Goal: Task Accomplishment & Management: Complete application form

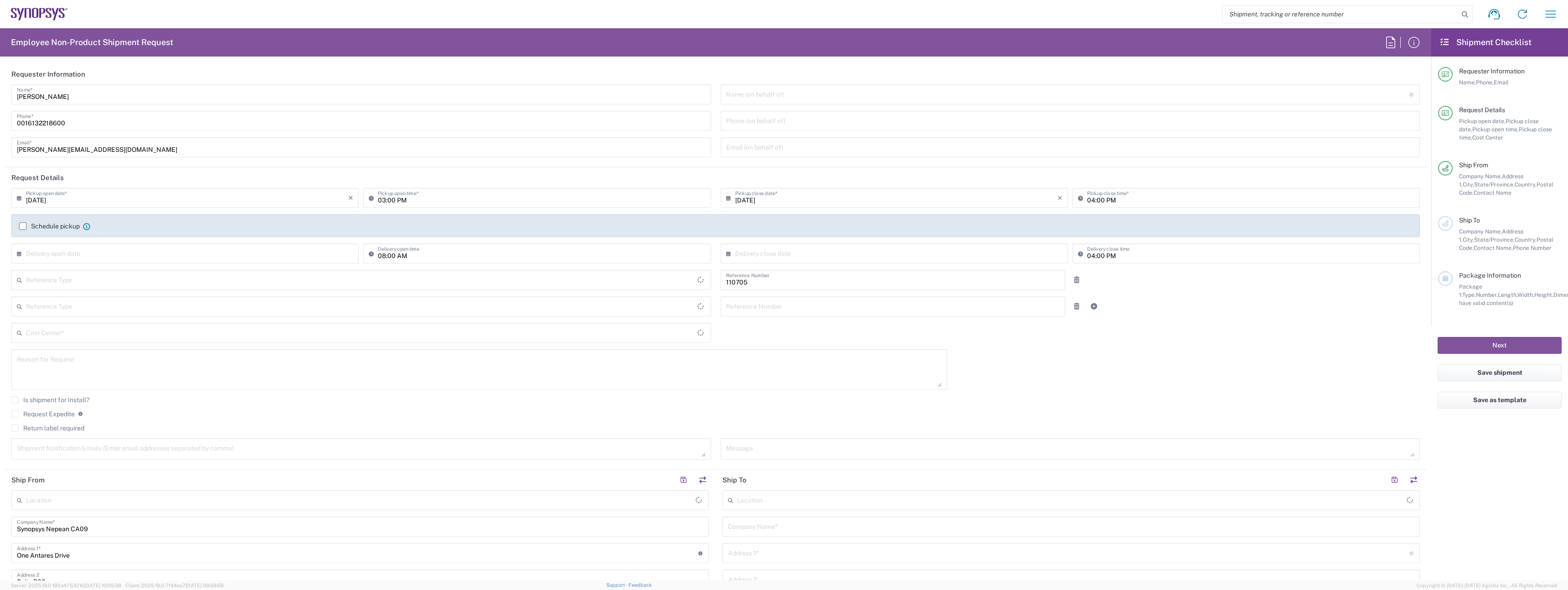
type input "Department"
type input "Delivered at Place"
type input "[GEOGRAPHIC_DATA]"
type input "CA02, CIO, IT ESS21 110705"
type input "[GEOGRAPHIC_DATA]"
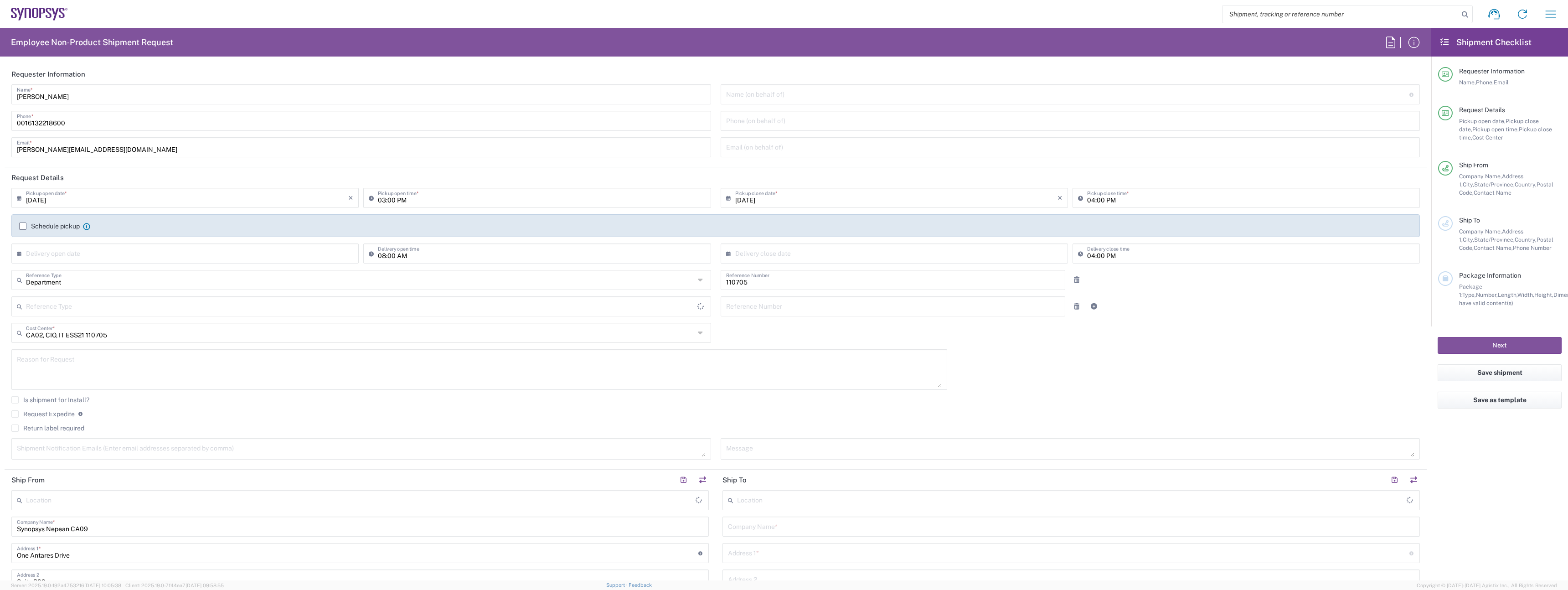
type input "[GEOGRAPHIC_DATA]"
type input "Nepean CA09"
click at [1547, 13] on icon "button" at bounding box center [1551, 14] width 15 height 15
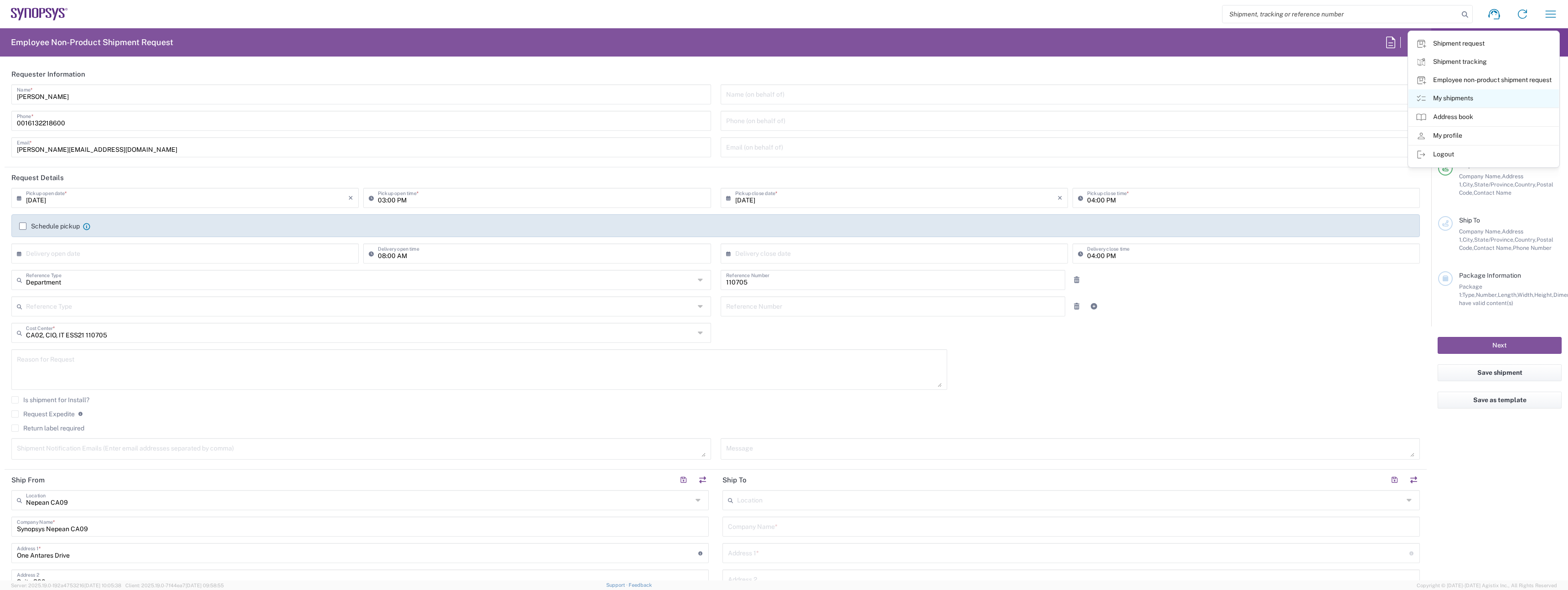
click at [1468, 99] on link "My shipments" at bounding box center [1483, 99] width 150 height 18
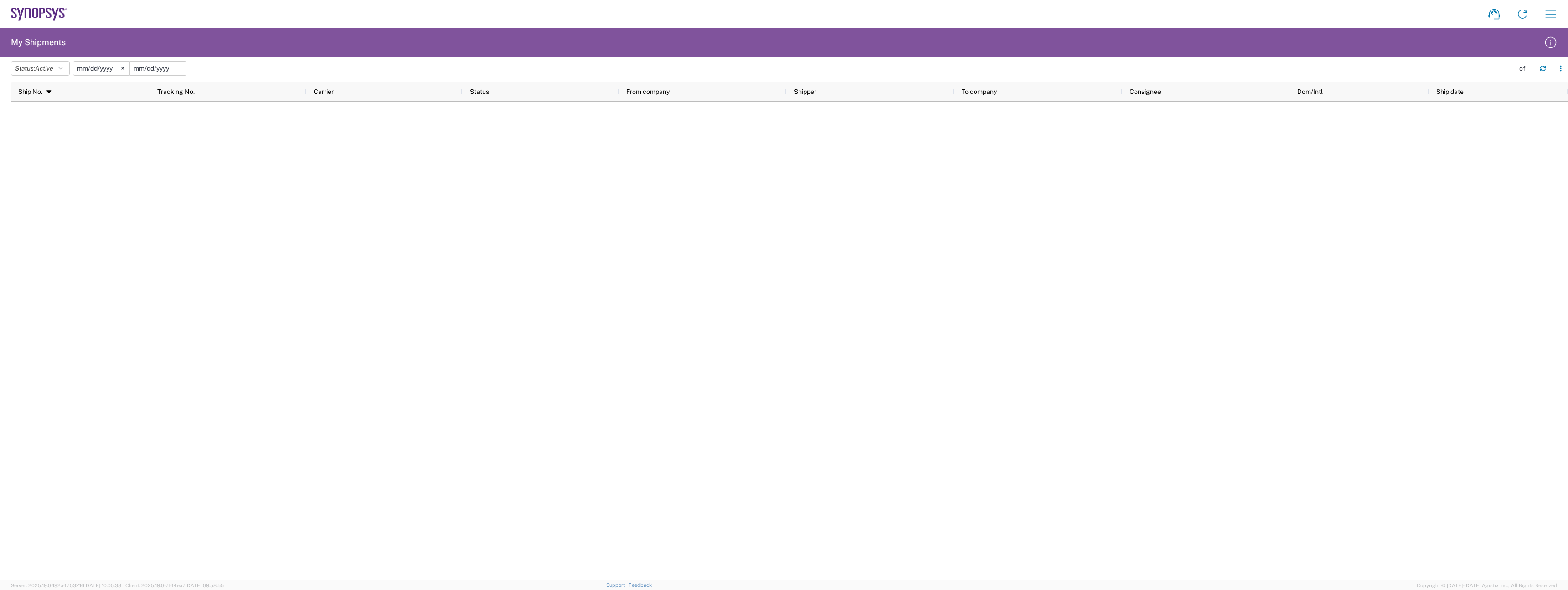
click at [142, 68] on input "date" at bounding box center [158, 68] width 56 height 13
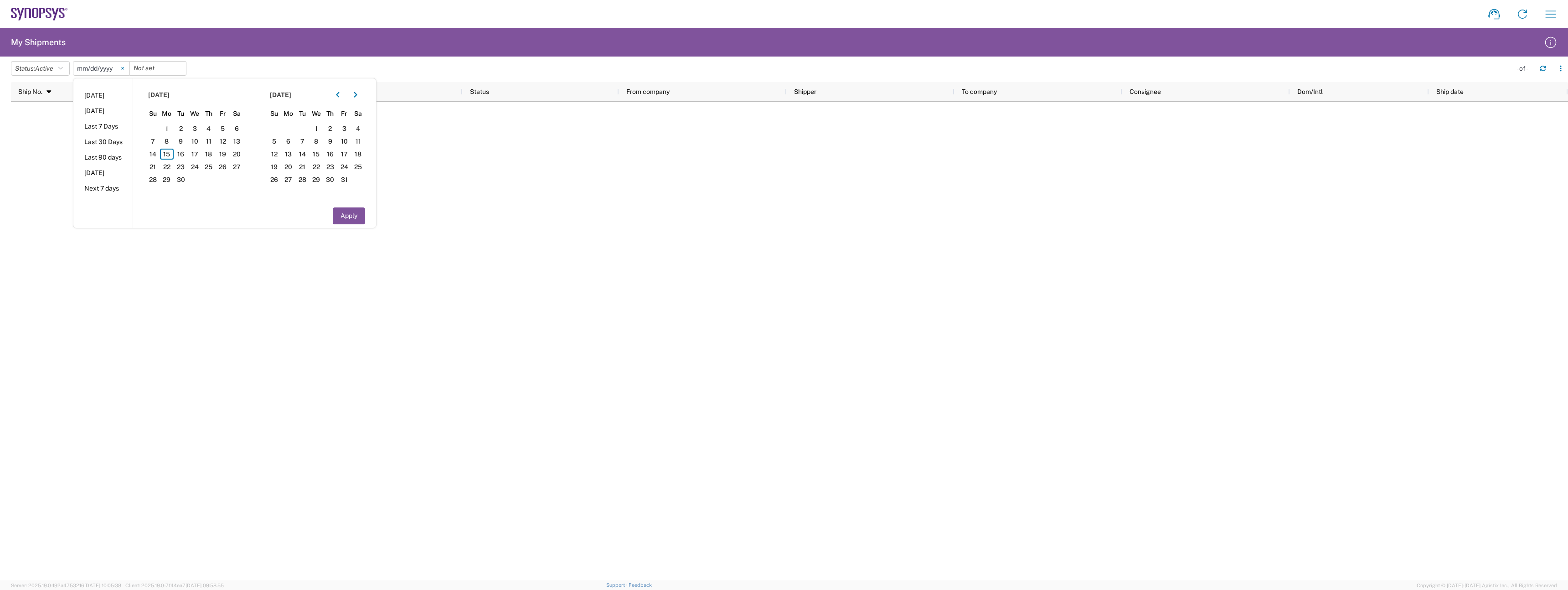
click at [124, 72] on svg-icon at bounding box center [122, 68] width 13 height 13
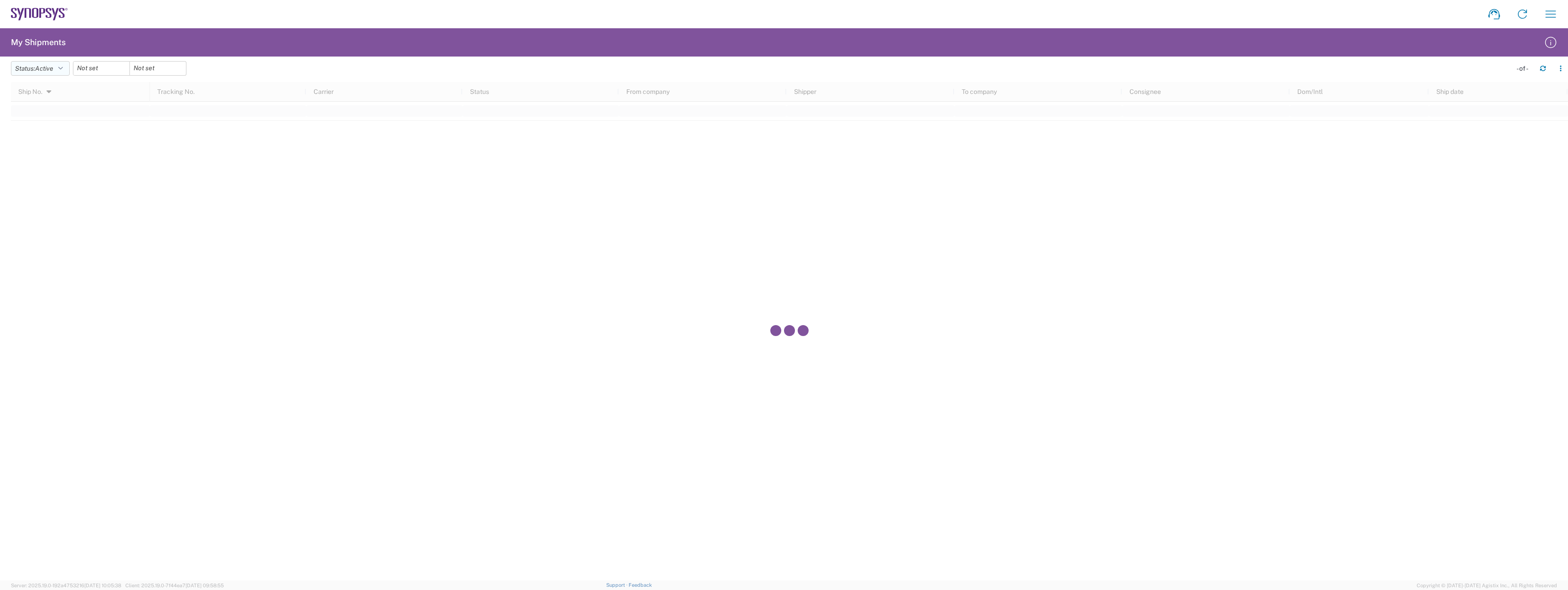
click at [57, 70] on button "Status: Active" at bounding box center [40, 68] width 59 height 15
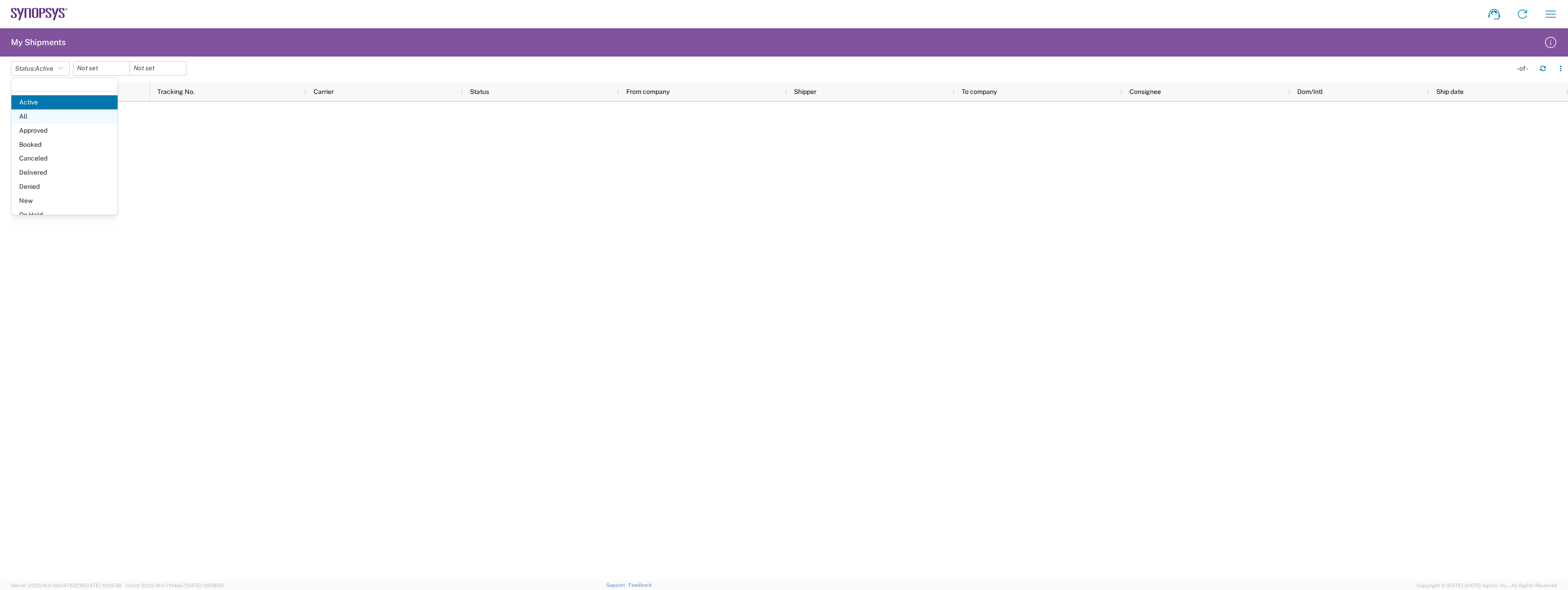
click at [41, 115] on span "All" at bounding box center [65, 116] width 106 height 14
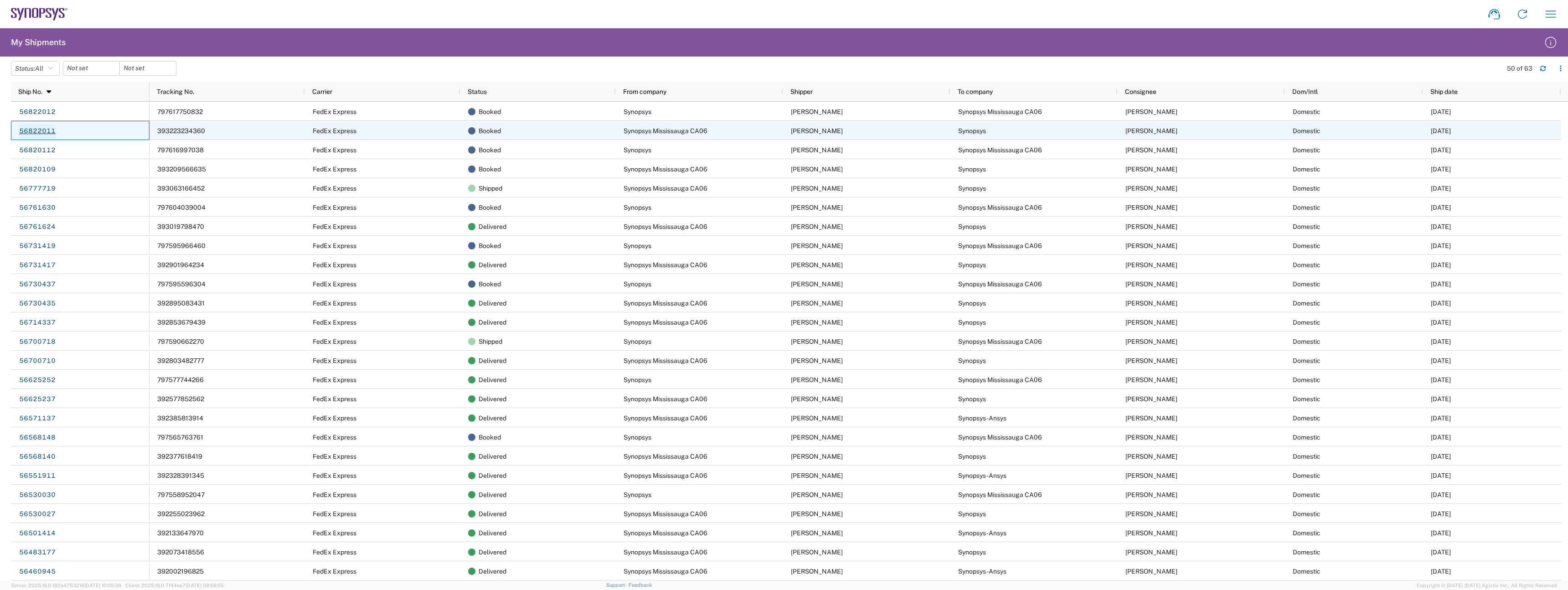
click at [41, 129] on link "56822011" at bounding box center [37, 132] width 37 height 15
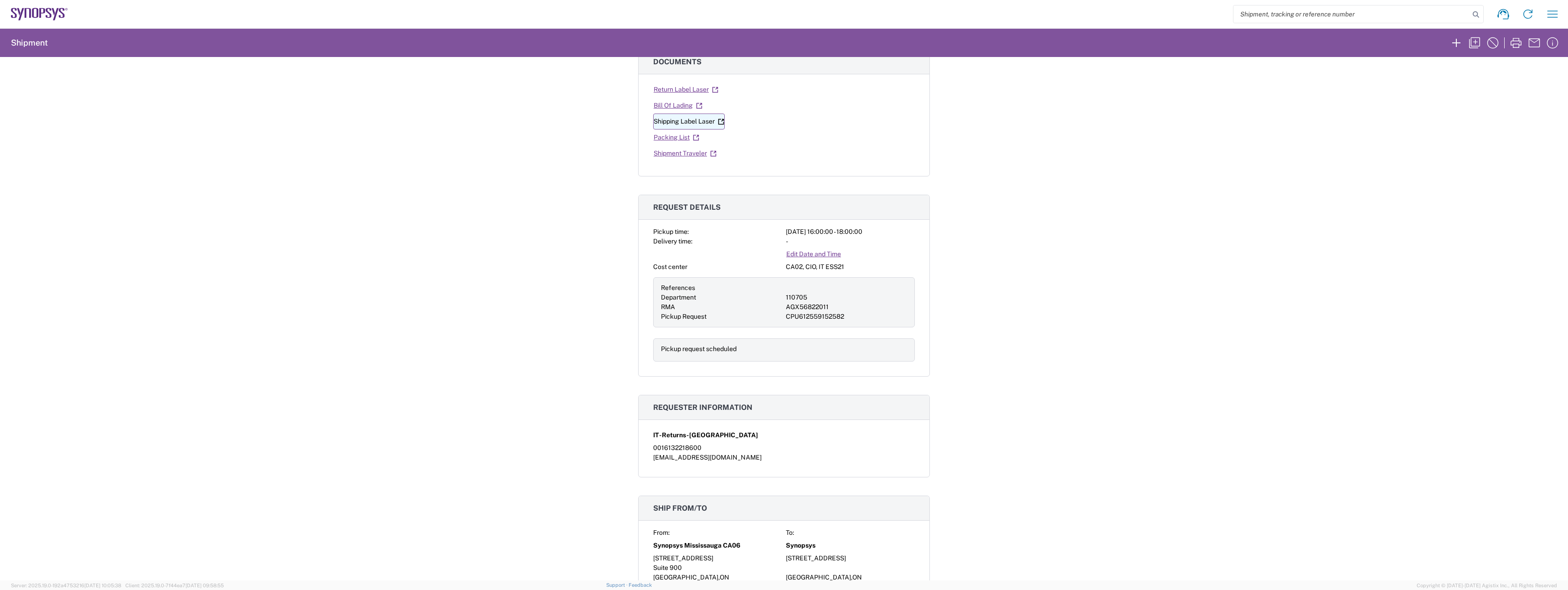
scroll to position [272, 0]
click at [822, 248] on link "Edit Date and Time" at bounding box center [813, 250] width 55 height 16
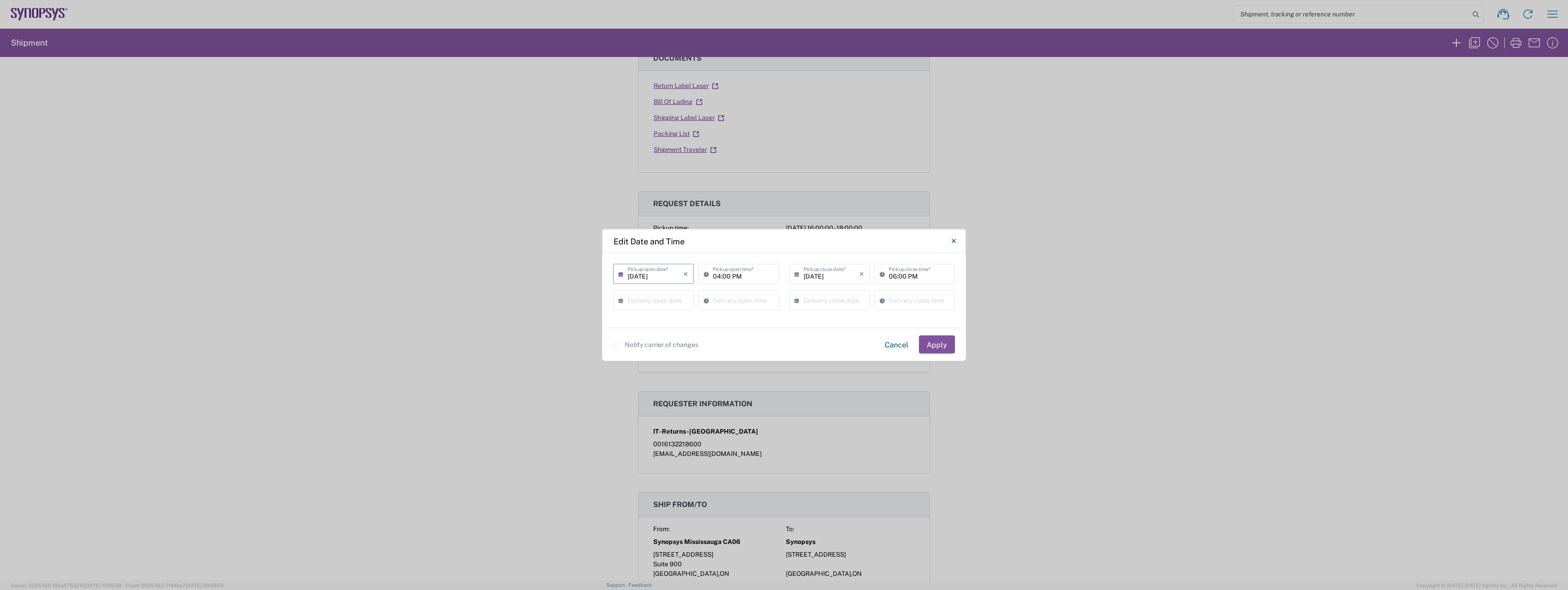
click at [662, 273] on input "[DATE]" at bounding box center [655, 273] width 55 height 16
click at [646, 346] on span "16" at bounding box center [643, 343] width 13 height 13
type input "09/16/2025"
click at [739, 278] on input "04:00 PM" at bounding box center [743, 273] width 61 height 16
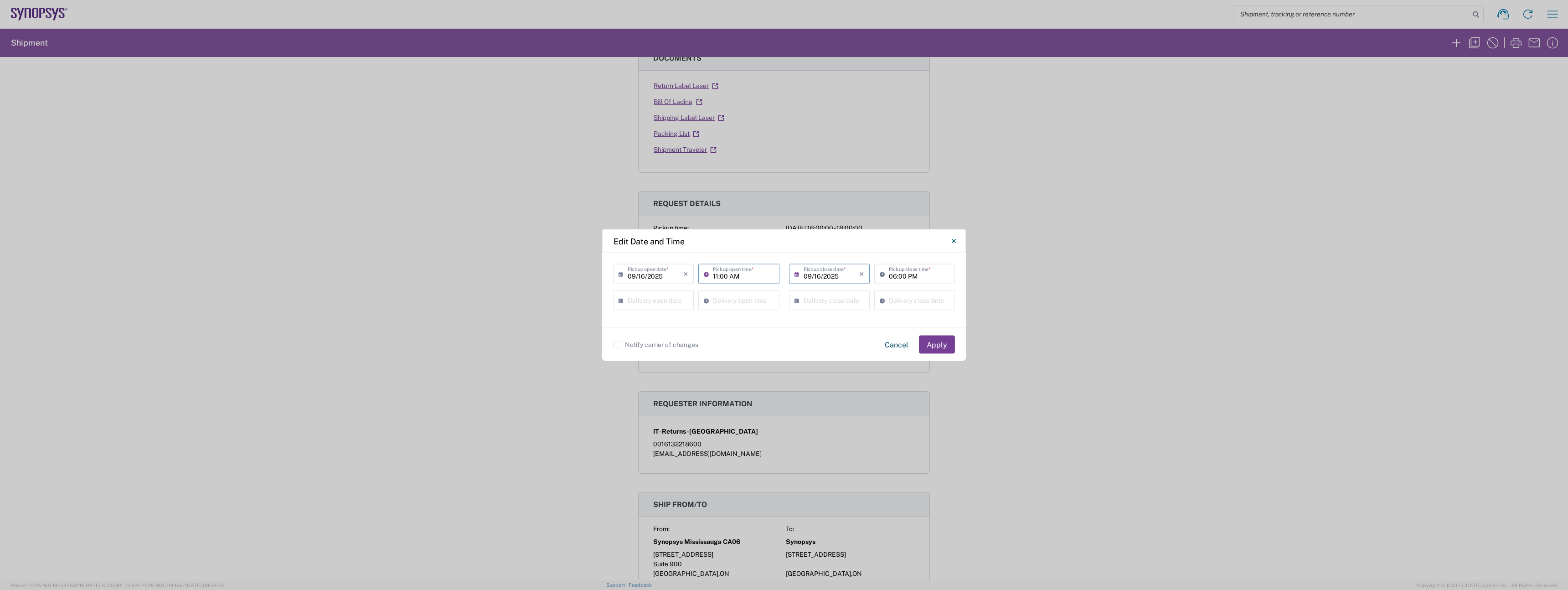
type input "11:00 AM"
click at [935, 343] on button "Apply" at bounding box center [937, 345] width 36 height 18
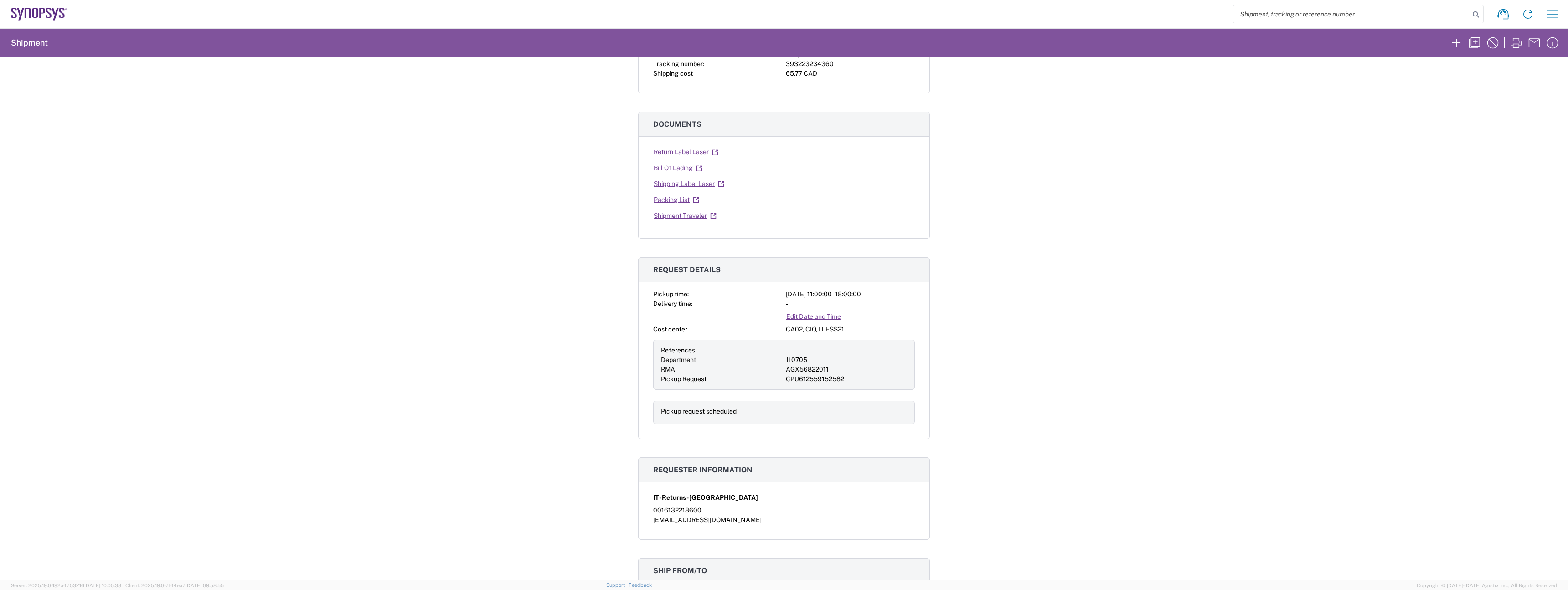
scroll to position [0, 0]
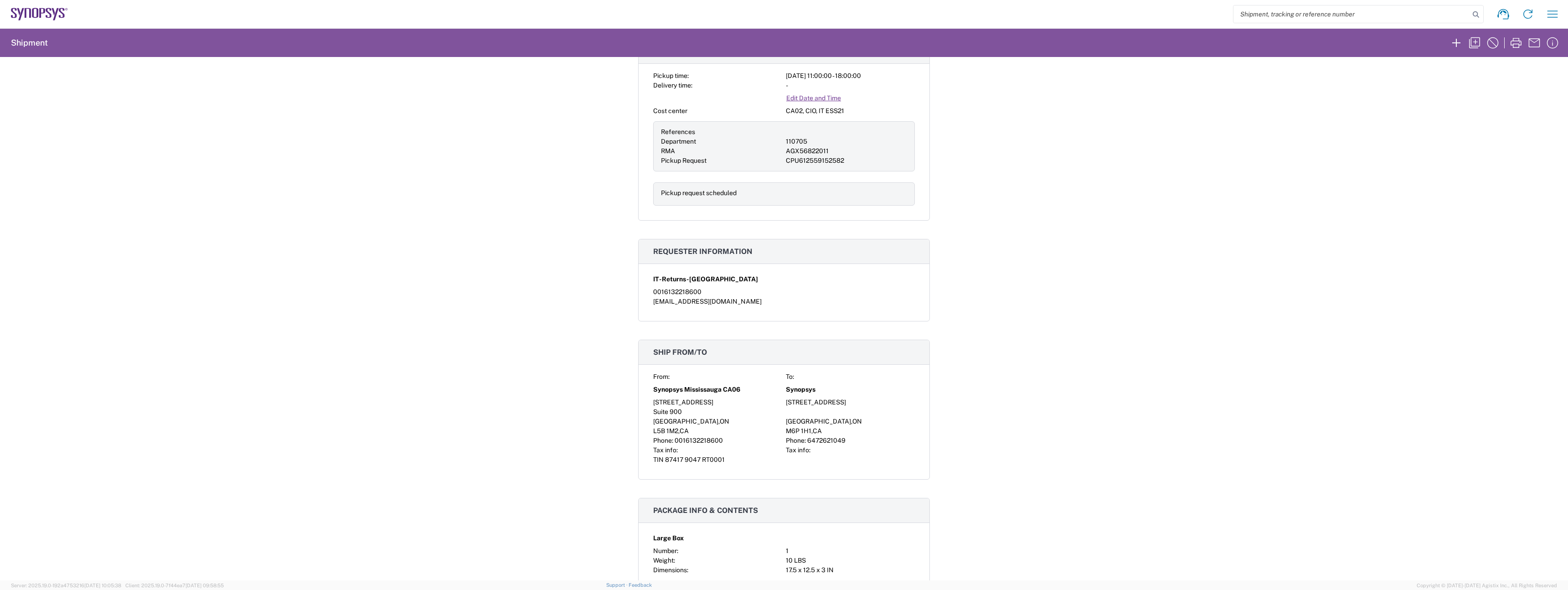
scroll to position [334, 0]
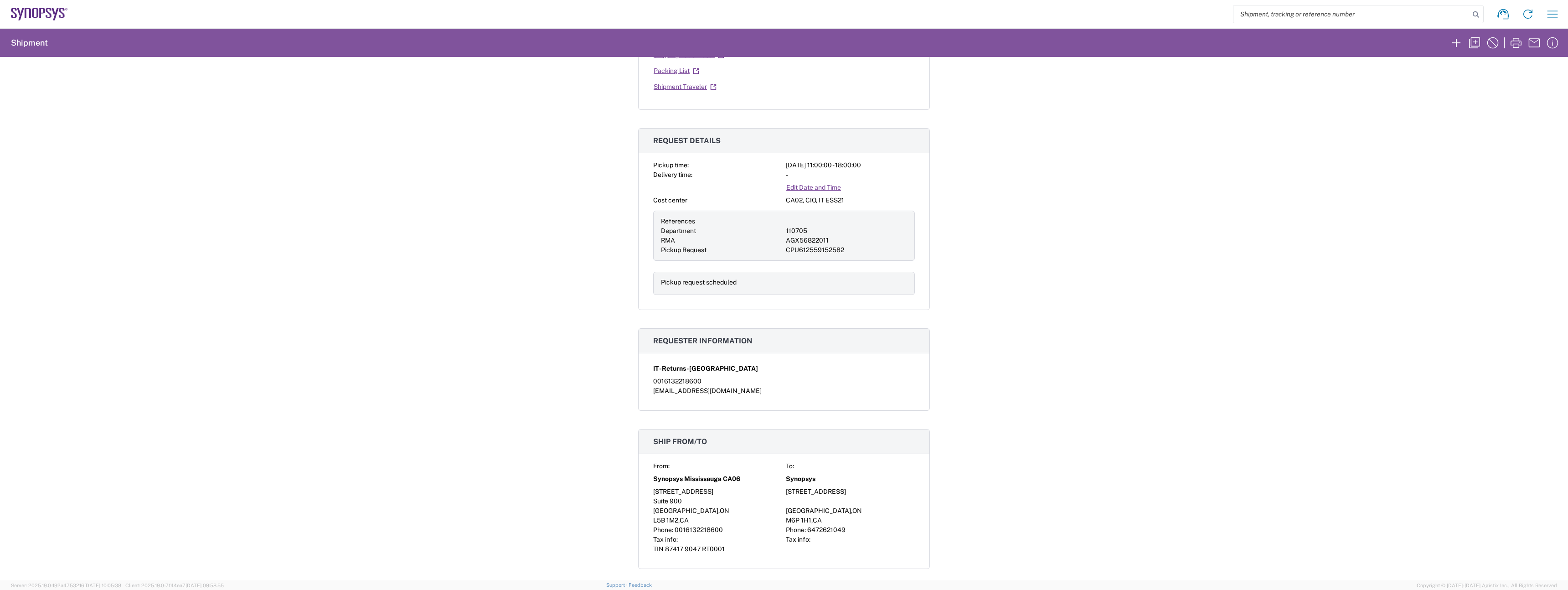
click at [31, 15] on icon at bounding box center [40, 14] width 57 height 13
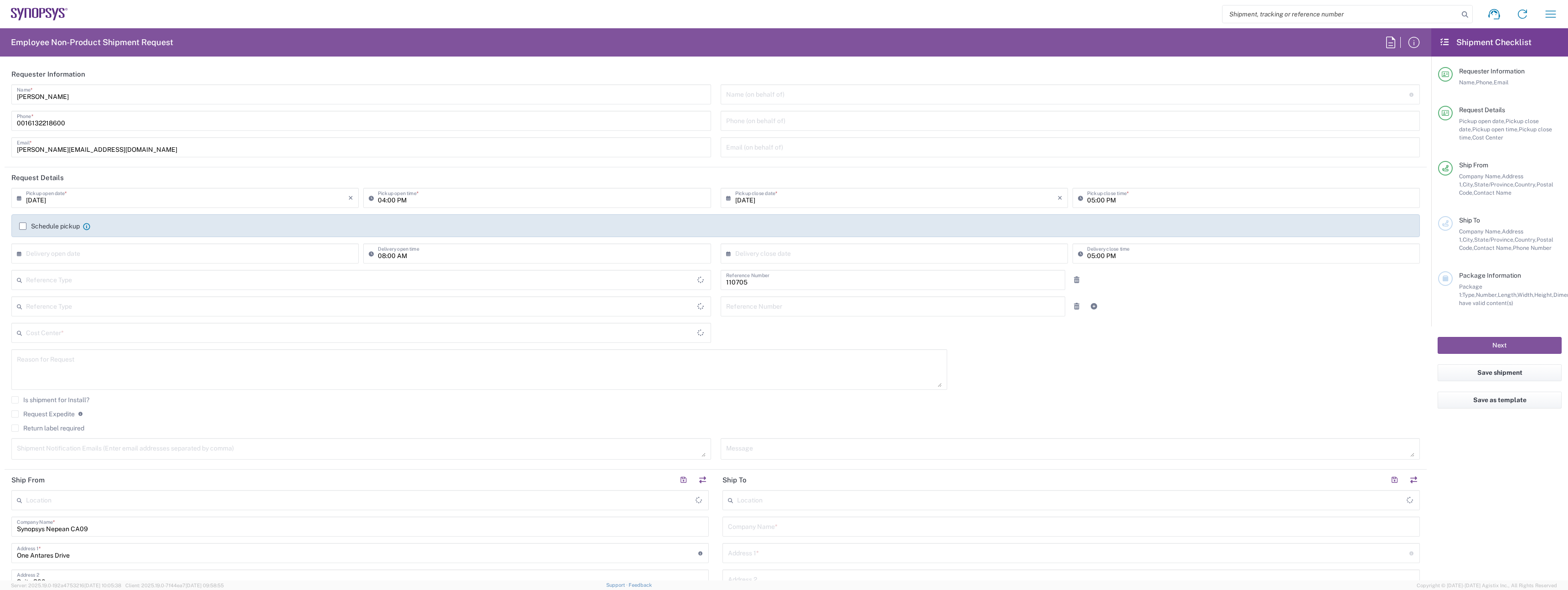
type input "Department"
type input "[GEOGRAPHIC_DATA]"
type input "Delivered at Place"
type input "CA02, CIO, IT ESS21 110705"
type input "[GEOGRAPHIC_DATA]"
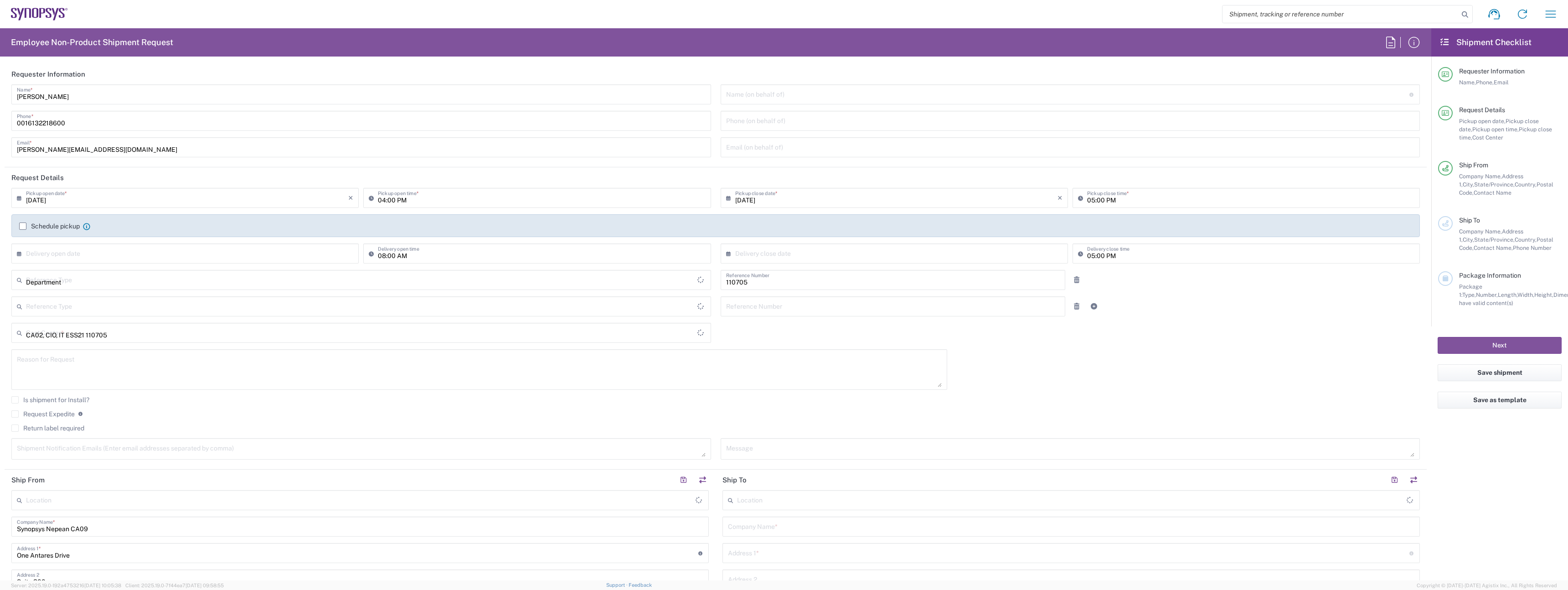
type input "[GEOGRAPHIC_DATA]"
click at [157, 100] on input "[PERSON_NAME]" at bounding box center [361, 94] width 688 height 16
type input "Nepean CA09"
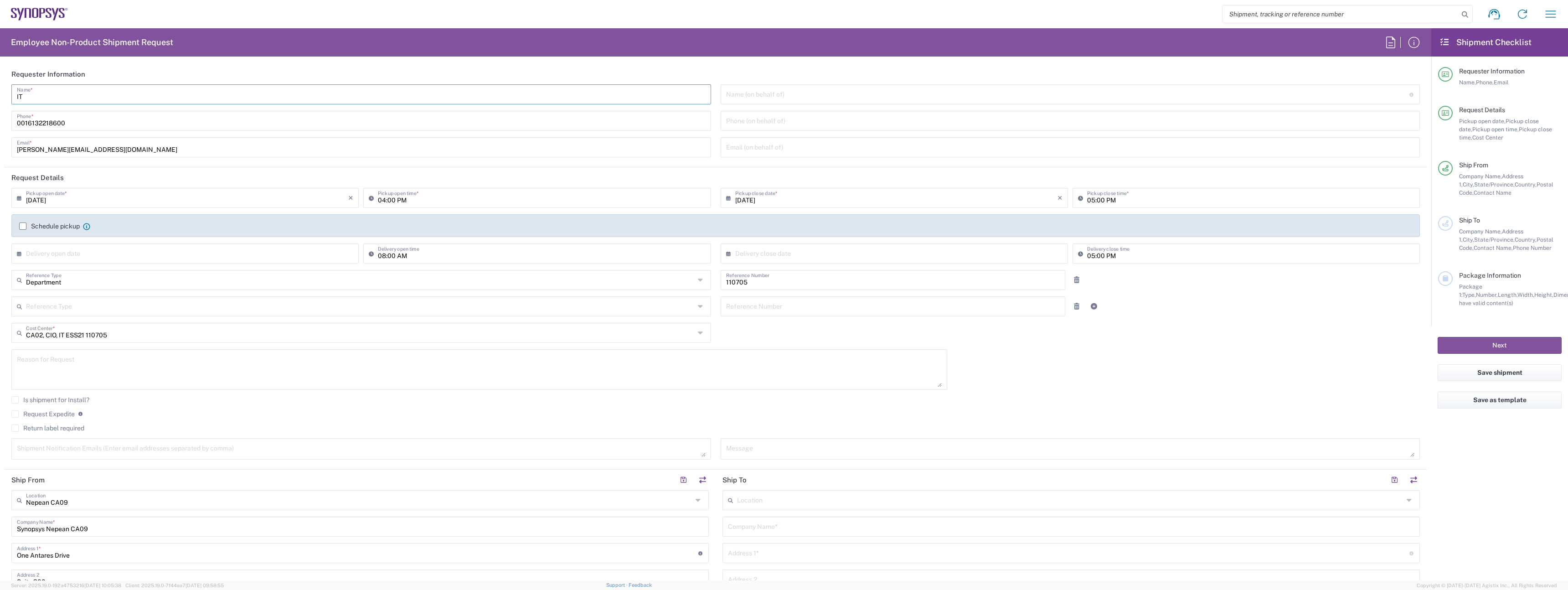
type input "I"
type input "IT-Returns-[GEOGRAPHIC_DATA]"
click at [36, 224] on label "Schedule pickup" at bounding box center [49, 226] width 61 height 7
click at [23, 226] on input "Schedule pickup" at bounding box center [23, 226] width 0 height 0
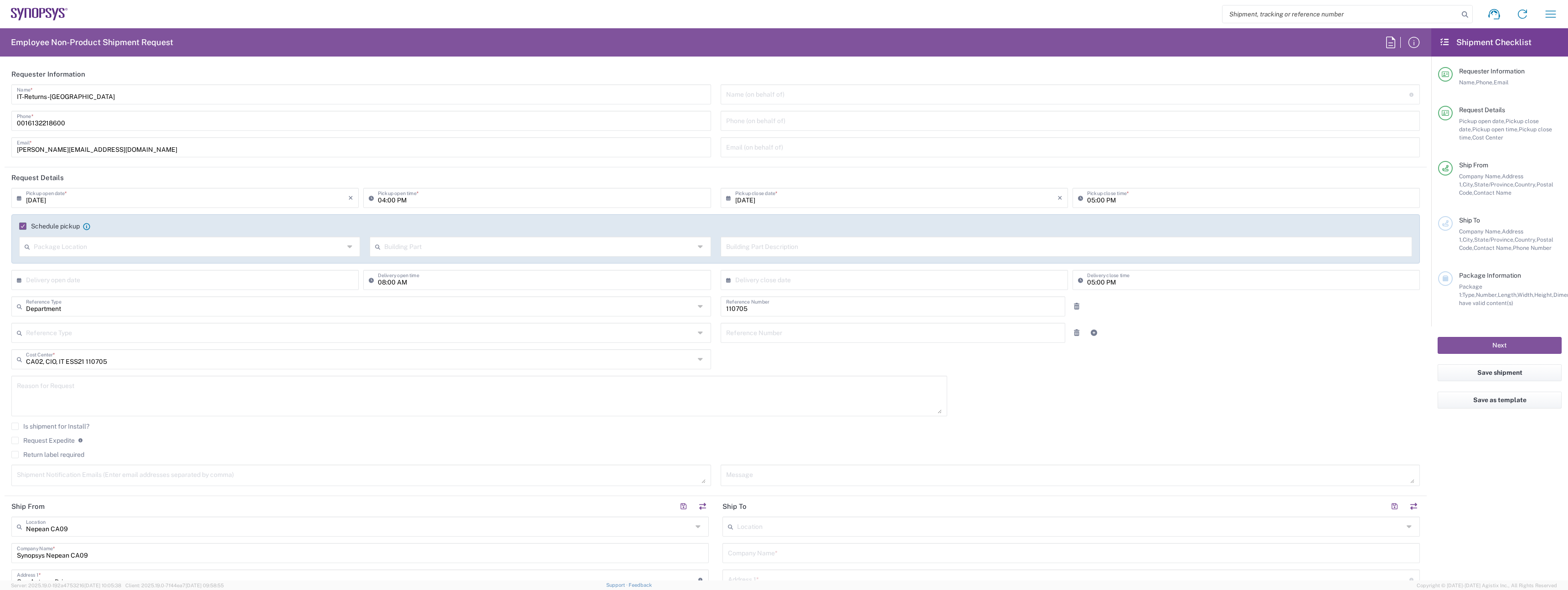
click at [37, 199] on input "[DATE]" at bounding box center [187, 197] width 322 height 16
click at [173, 264] on span "16" at bounding box center [173, 267] width 13 height 13
type input "09/16/2025"
drag, startPoint x: 371, startPoint y: 200, endPoint x: 379, endPoint y: 200, distance: 8.0
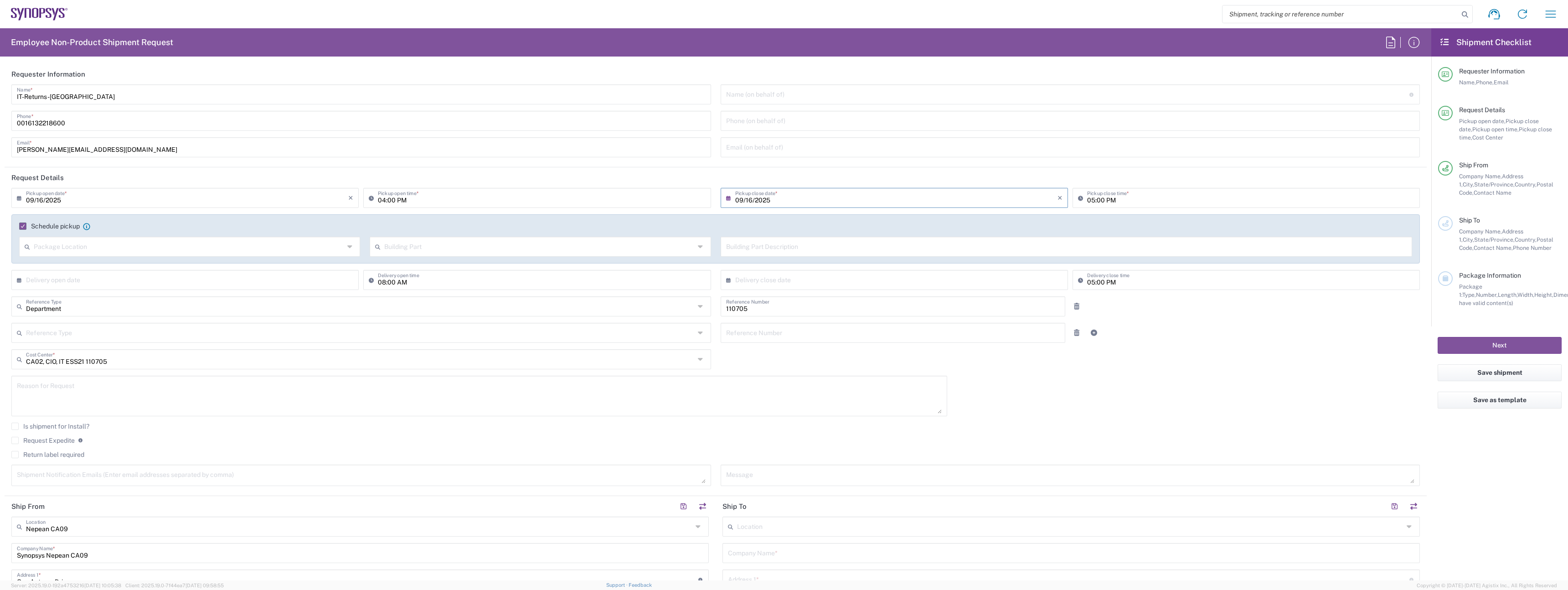
click at [374, 200] on icon at bounding box center [373, 198] width 9 height 15
click at [380, 200] on input "04:00 PM" at bounding box center [542, 197] width 327 height 16
click at [393, 197] on input "11:00 PM" at bounding box center [542, 197] width 327 height 16
click at [396, 200] on input "11:00 PM" at bounding box center [542, 197] width 327 height 16
type input "11:00 AM"
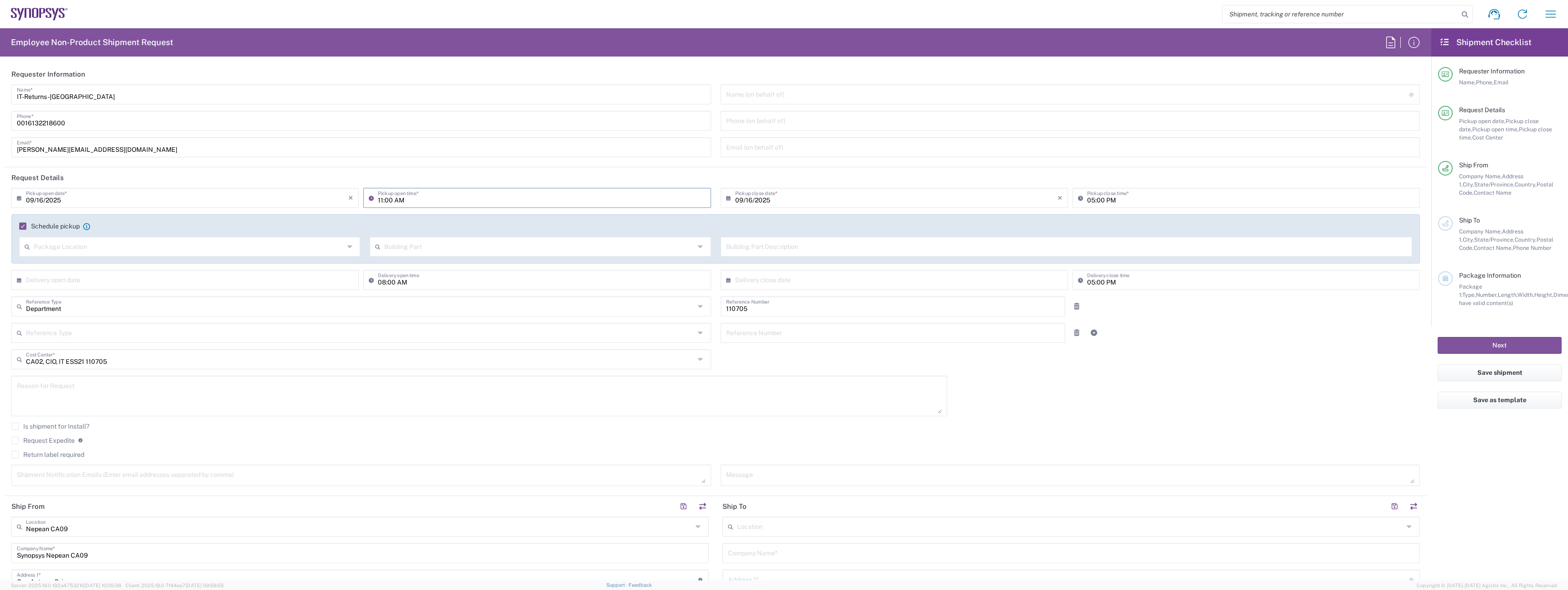
click at [380, 203] on input "11:00 AM" at bounding box center [542, 197] width 327 height 16
click at [56, 458] on div "Return label required" at bounding box center [716, 458] width 1409 height 13
click at [54, 456] on label "Return label required" at bounding box center [48, 455] width 73 height 7
click at [15, 455] on input "Return label required" at bounding box center [15, 455] width 0 height 0
click at [79, 494] on div "Vendor * DHL FedEx Express UPS" at bounding box center [361, 482] width 709 height 35
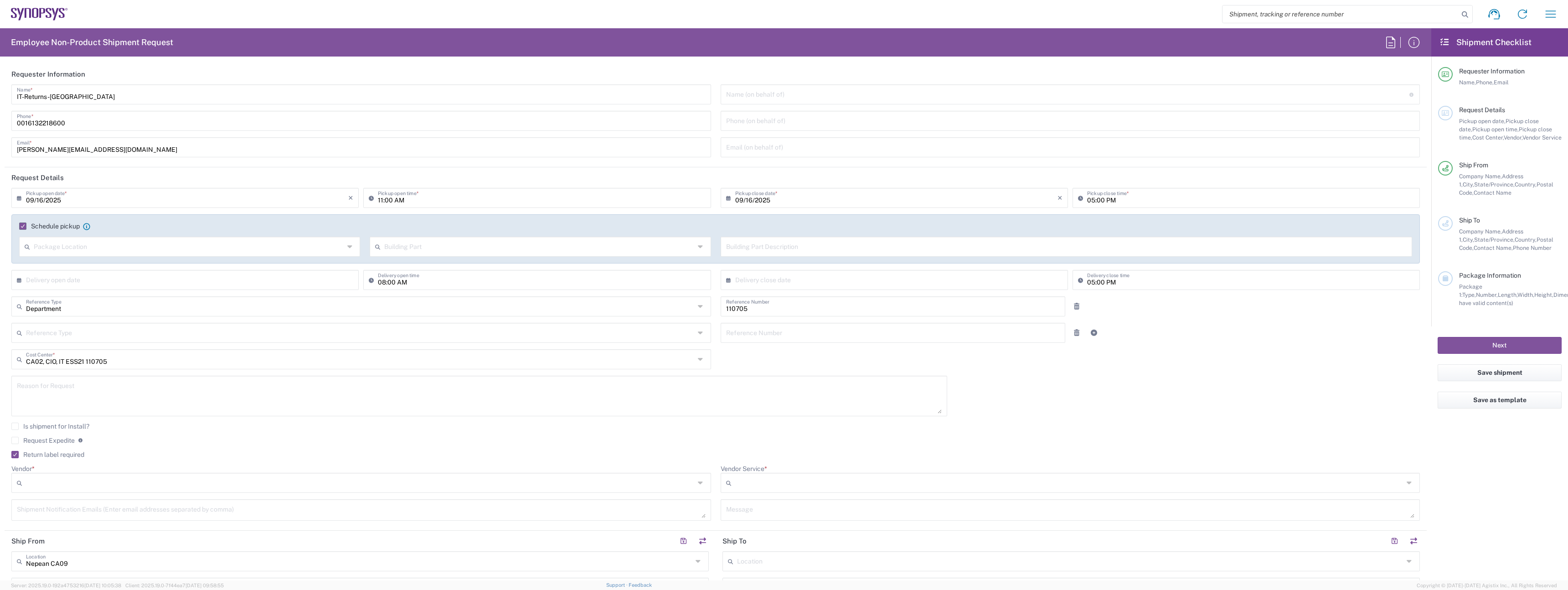
click at [74, 491] on div at bounding box center [361, 483] width 699 height 20
click at [61, 488] on input "Vendor *" at bounding box center [360, 483] width 669 height 15
click at [44, 513] on span "FedEx Express" at bounding box center [359, 518] width 694 height 14
type input "FedEx Express"
click at [768, 485] on input "Vendor Service *" at bounding box center [1069, 483] width 669 height 15
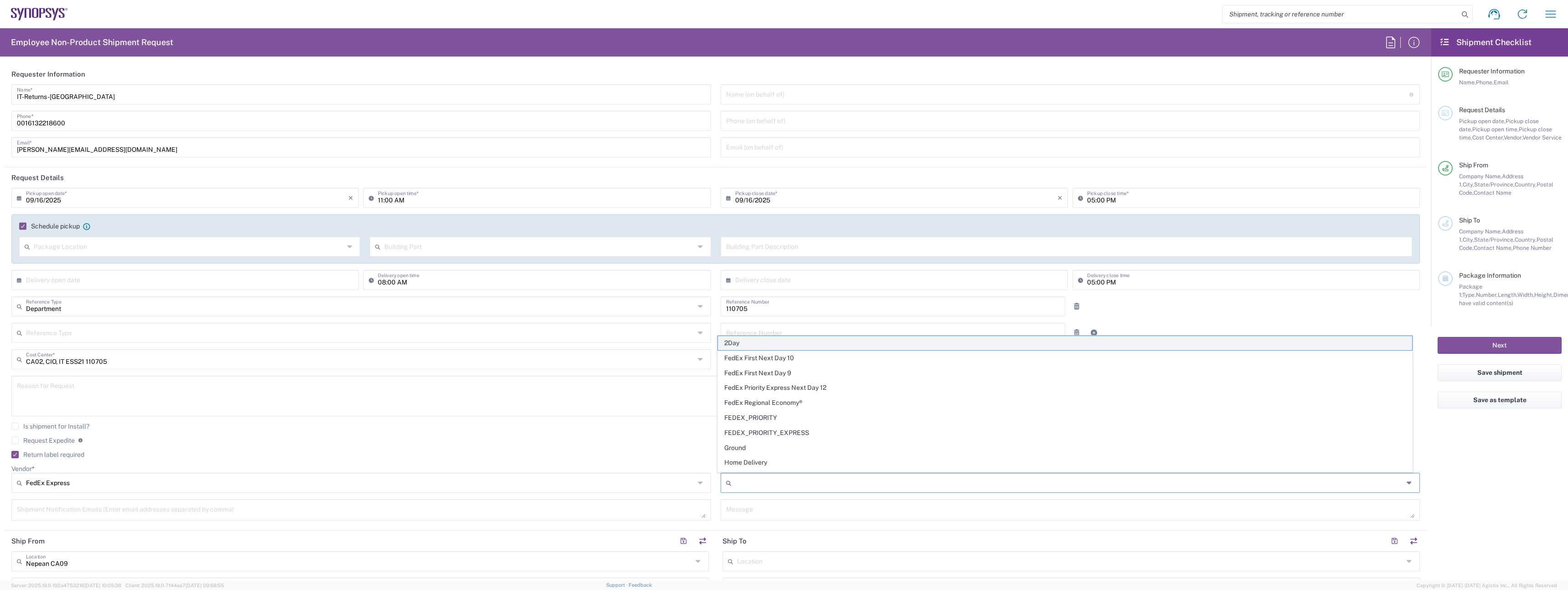
click at [759, 344] on span "2Day" at bounding box center [1065, 343] width 694 height 14
type input "2Day"
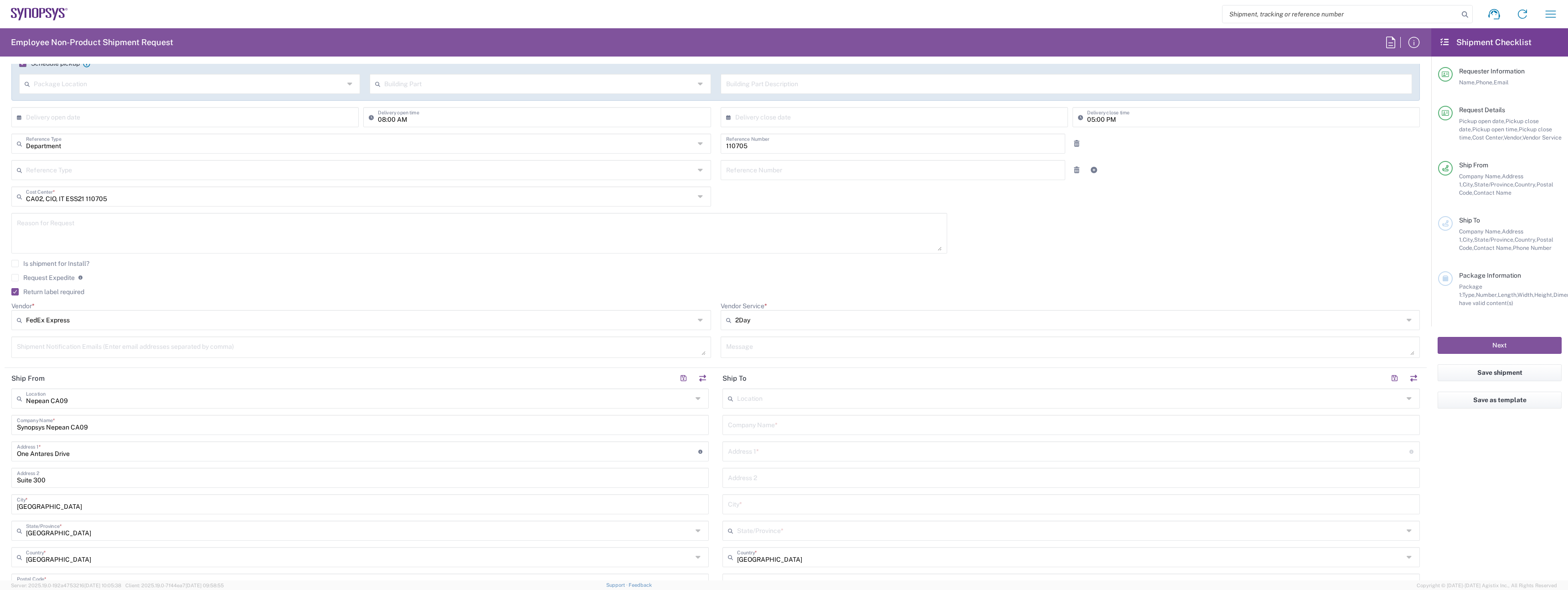
scroll to position [180, 0]
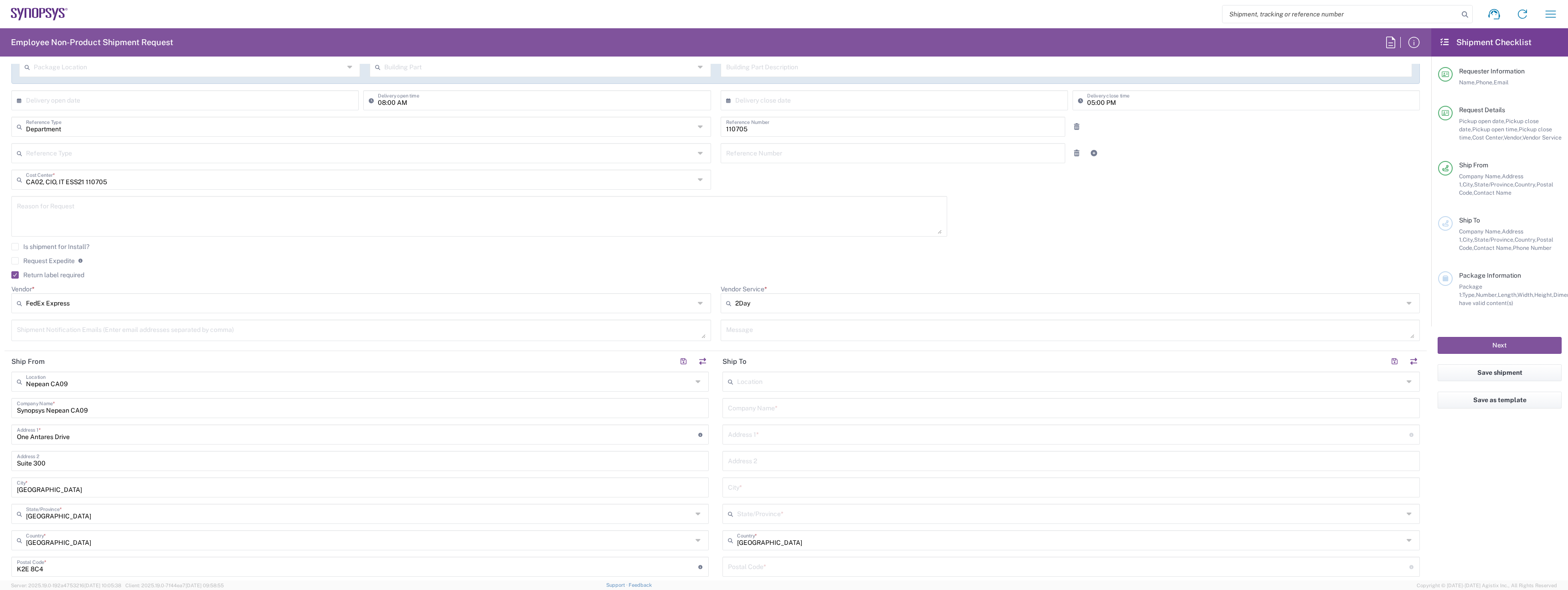
click at [170, 397] on div "Nepean [GEOGRAPHIC_DATA] Location [GEOGRAPHIC_DATA] [GEOGRAPHIC_DATA] [GEOGRAPH…" at bounding box center [360, 537] width 698 height 332
click at [142, 386] on input "text" at bounding box center [359, 381] width 667 height 16
type input "[GEOGRAPHIC_DATA] CA06"
type input "Synopsys Mississauga CA06"
type input "[STREET_ADDRESS]"
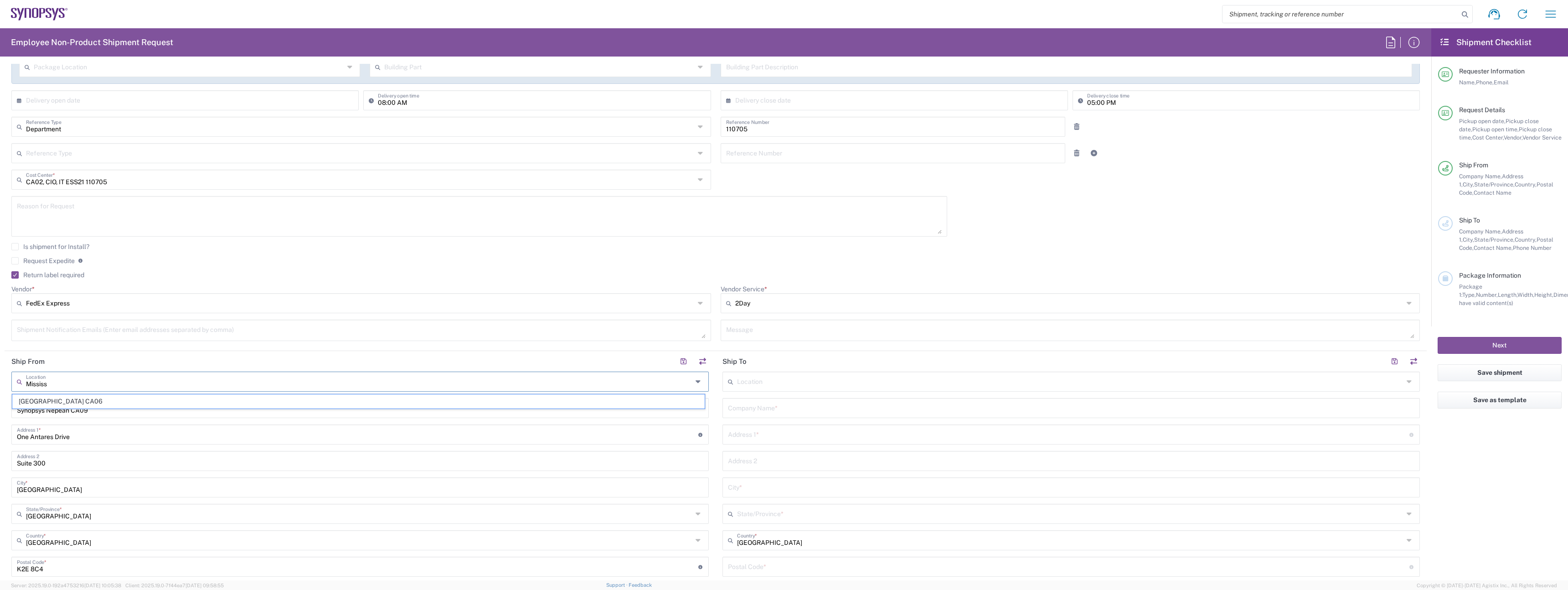
type input "Suite 900"
type input "[GEOGRAPHIC_DATA]"
type input "L5B 1M2"
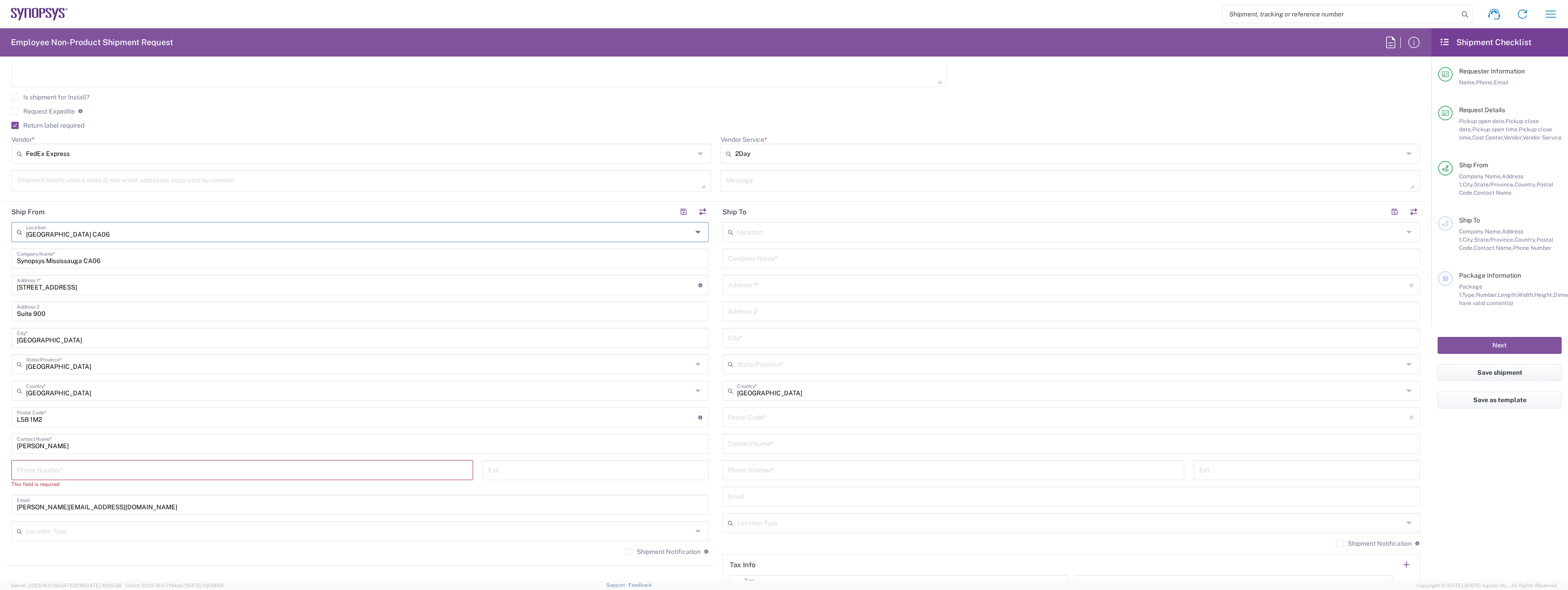
scroll to position [331, 0]
type input "[GEOGRAPHIC_DATA] CA06"
click at [51, 459] on input "tel" at bounding box center [242, 467] width 451 height 16
type input "9"
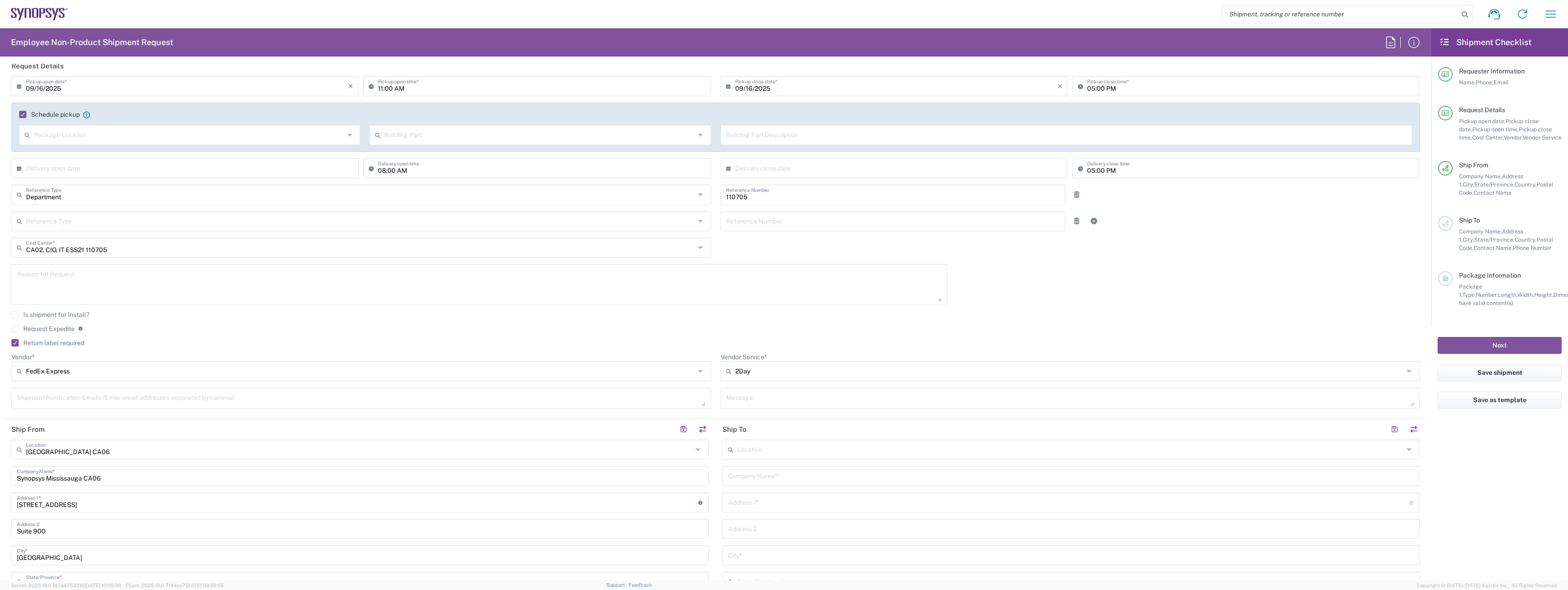
scroll to position [0, 0]
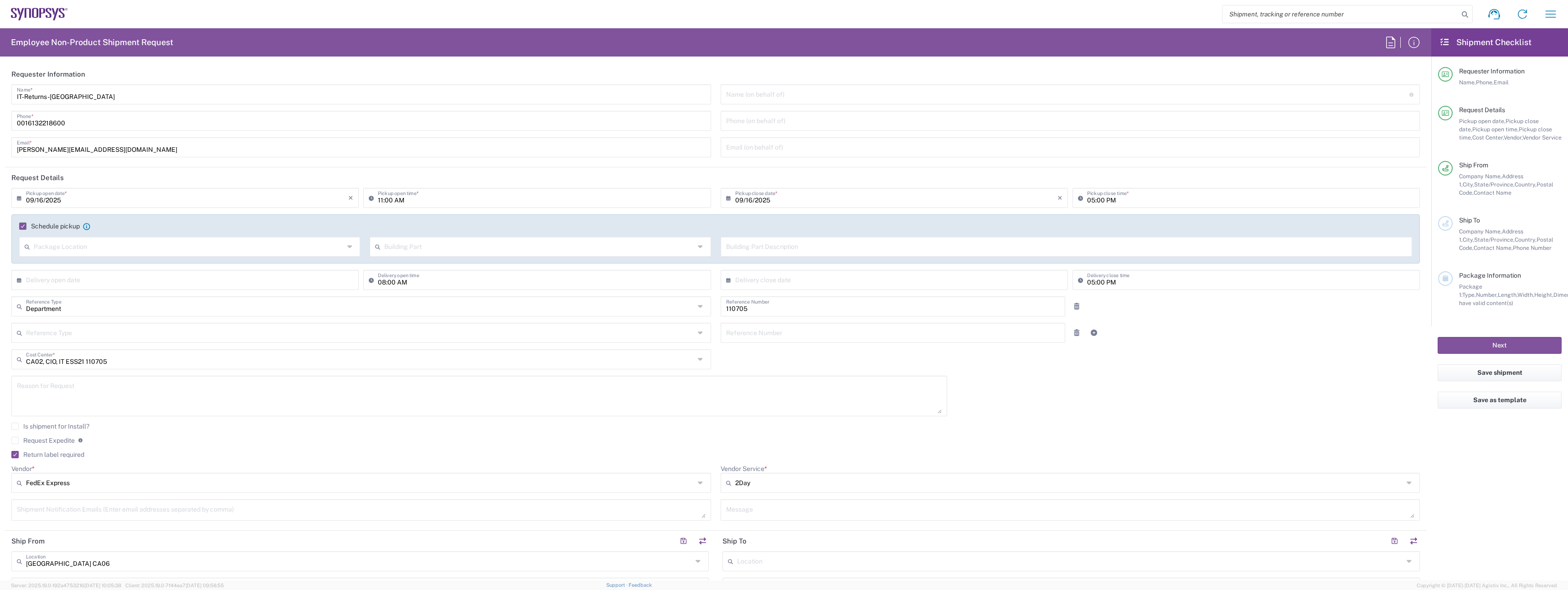
click at [71, 126] on input "0016132218600" at bounding box center [361, 120] width 688 height 16
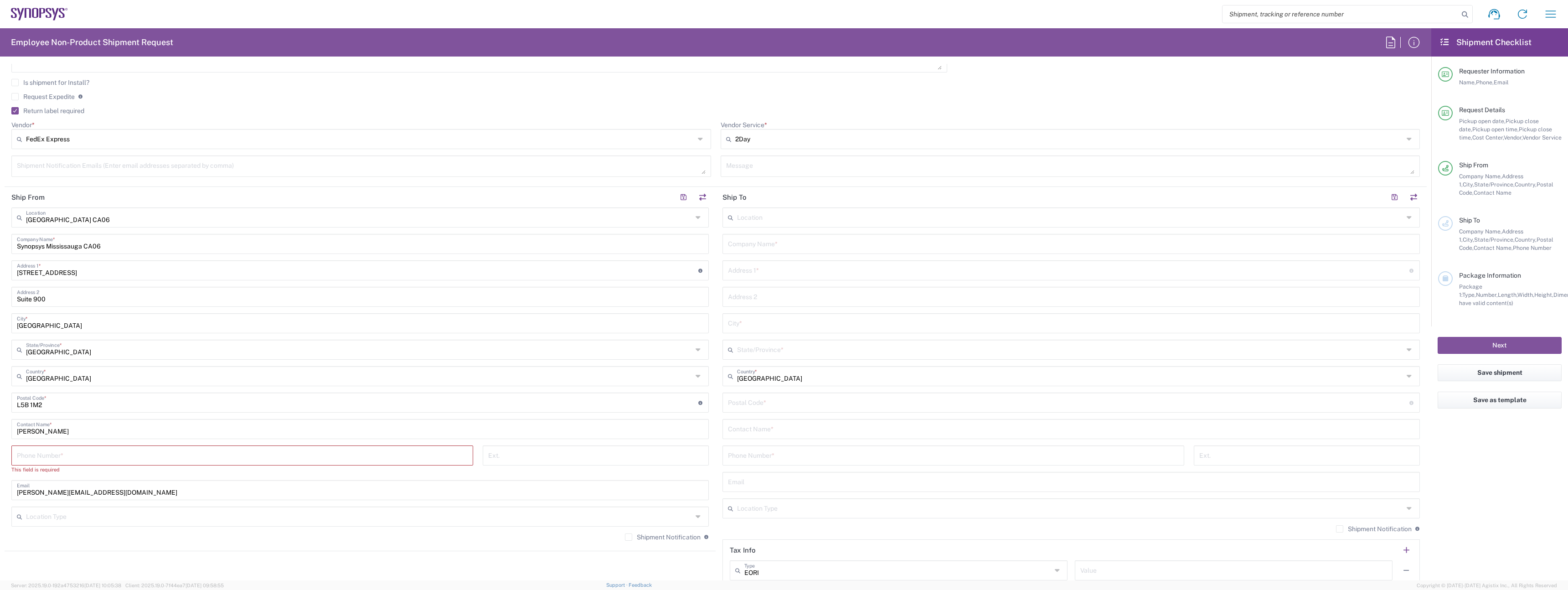
scroll to position [482, 0]
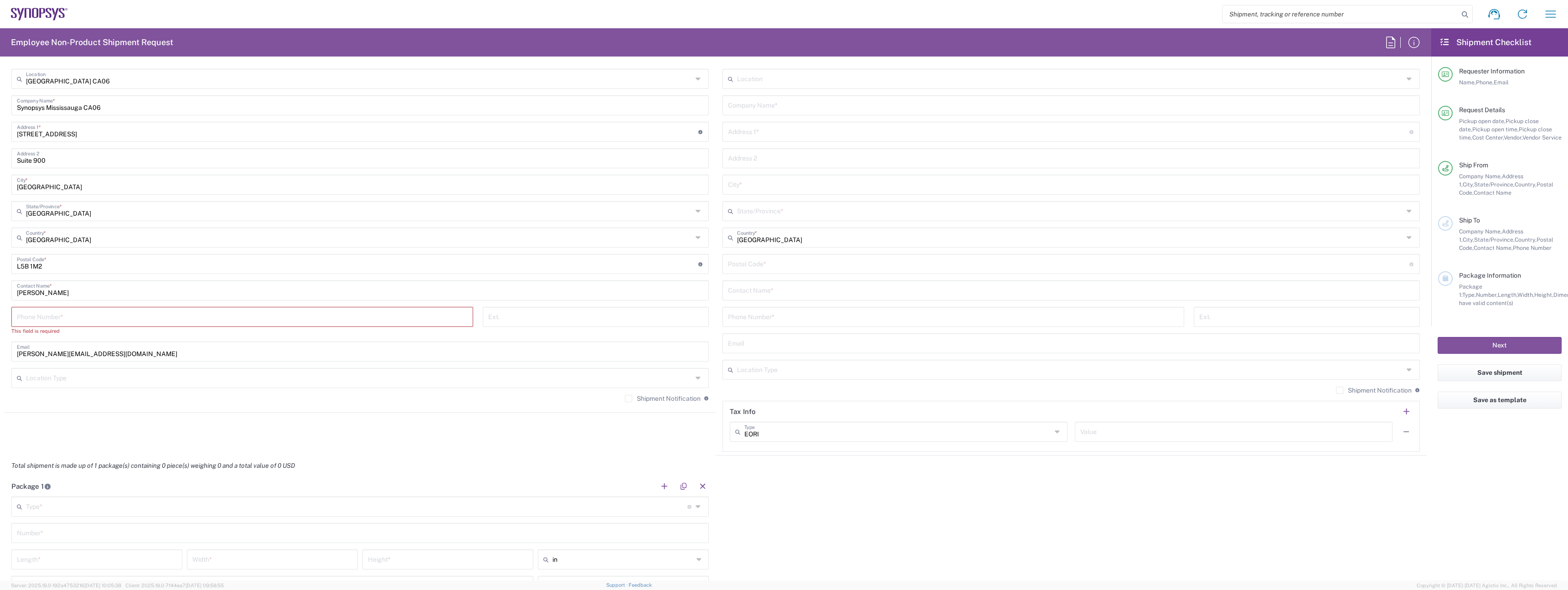
click at [79, 321] on input "tel" at bounding box center [242, 316] width 451 height 16
paste input "0016132218600"
type input "0016132218600"
click at [186, 380] on div "[GEOGRAPHIC_DATA] [GEOGRAPHIC_DATA] Location [GEOGRAPHIC_DATA] [GEOGRAPHIC_DATA…" at bounding box center [360, 234] width 698 height 332
click at [186, 373] on input "text" at bounding box center [359, 369] width 667 height 16
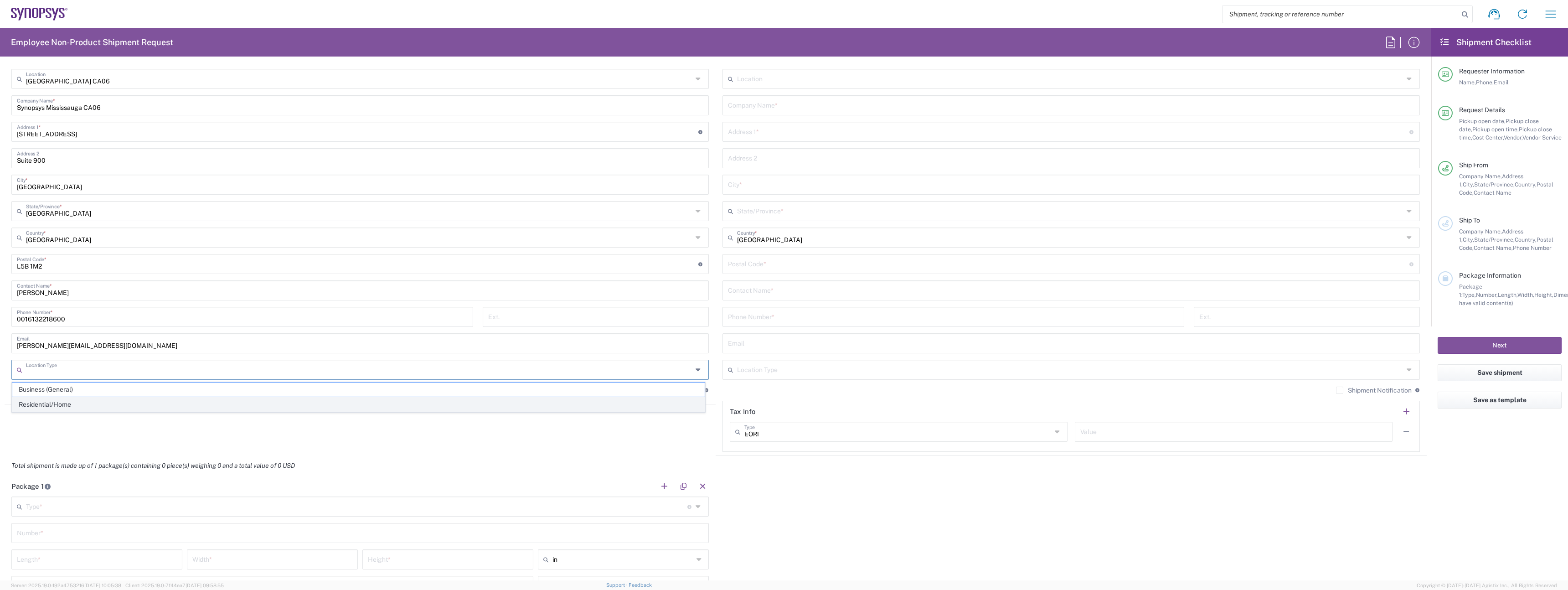
click at [179, 398] on span "Residential/Home" at bounding box center [358, 404] width 692 height 14
type input "Residential/Home"
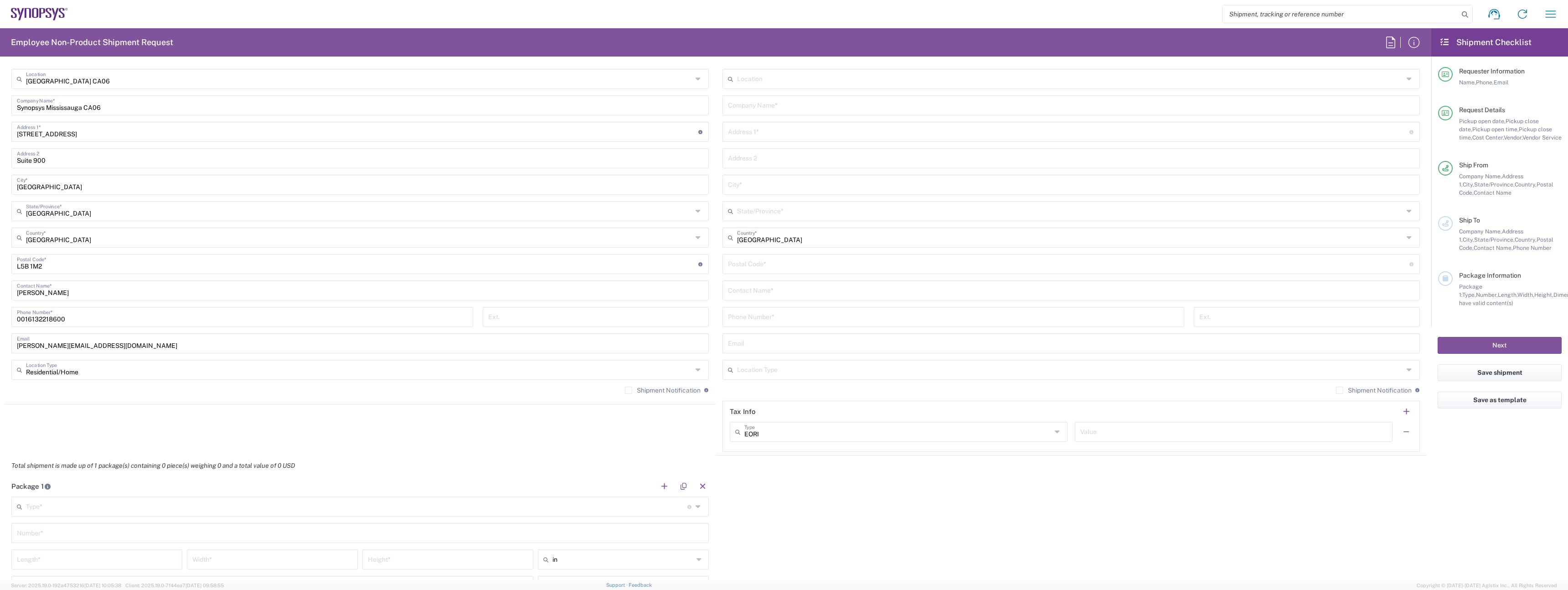
drag, startPoint x: 628, startPoint y: 390, endPoint x: 649, endPoint y: 390, distance: 21.0
click at [628, 390] on label "Shipment Notification" at bounding box center [663, 390] width 75 height 7
click at [629, 390] on input "Shipment Notification" at bounding box center [629, 390] width 0 height 0
click at [1346, 388] on label "Shipment Notification" at bounding box center [1374, 390] width 75 height 7
click at [1340, 390] on input "Shipment Notification" at bounding box center [1340, 390] width 0 height 0
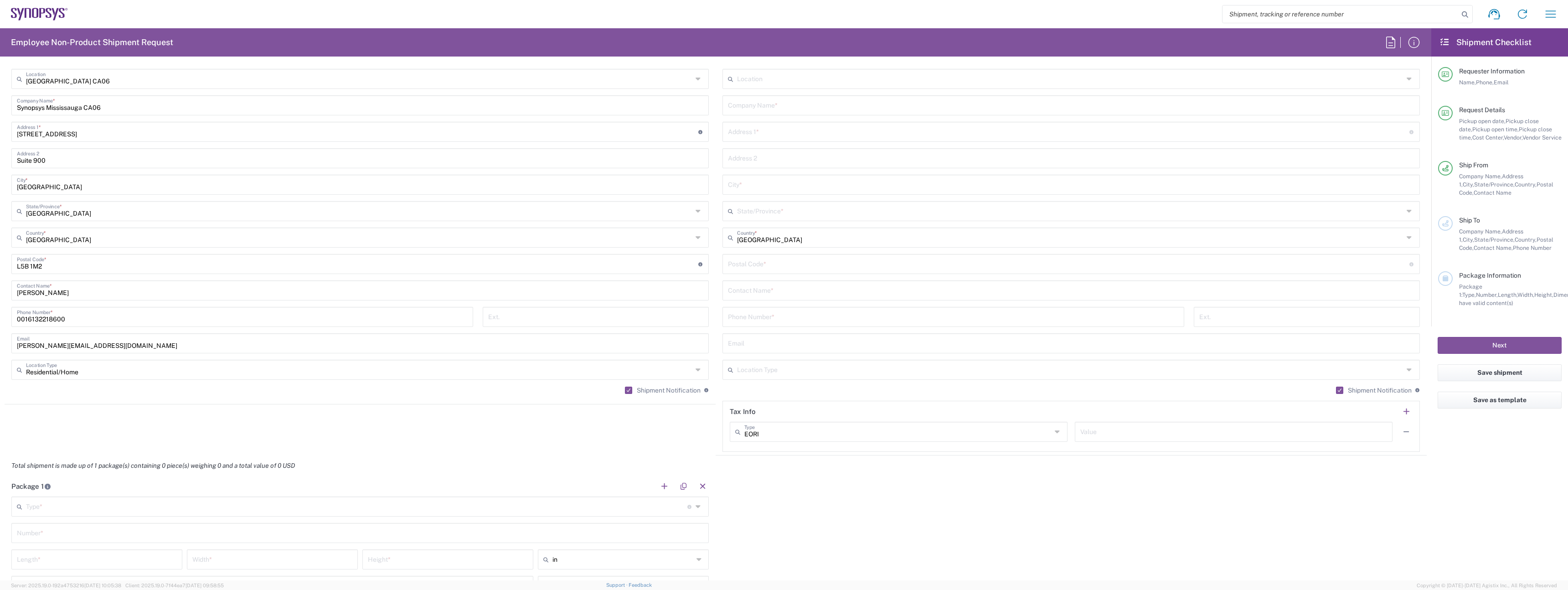
click at [1322, 375] on input "text" at bounding box center [1070, 369] width 667 height 16
click at [1285, 387] on span "Business (General)" at bounding box center [1066, 389] width 692 height 14
type input "Business (General)"
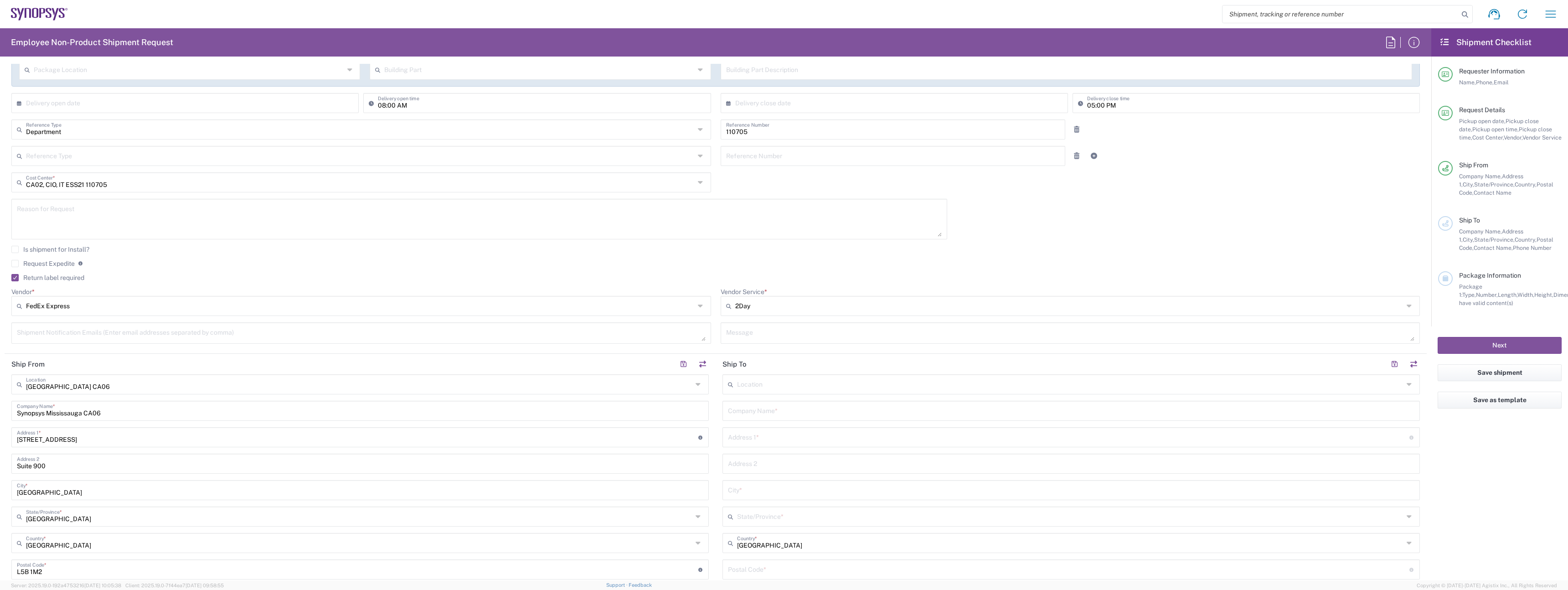
scroll to position [368, 0]
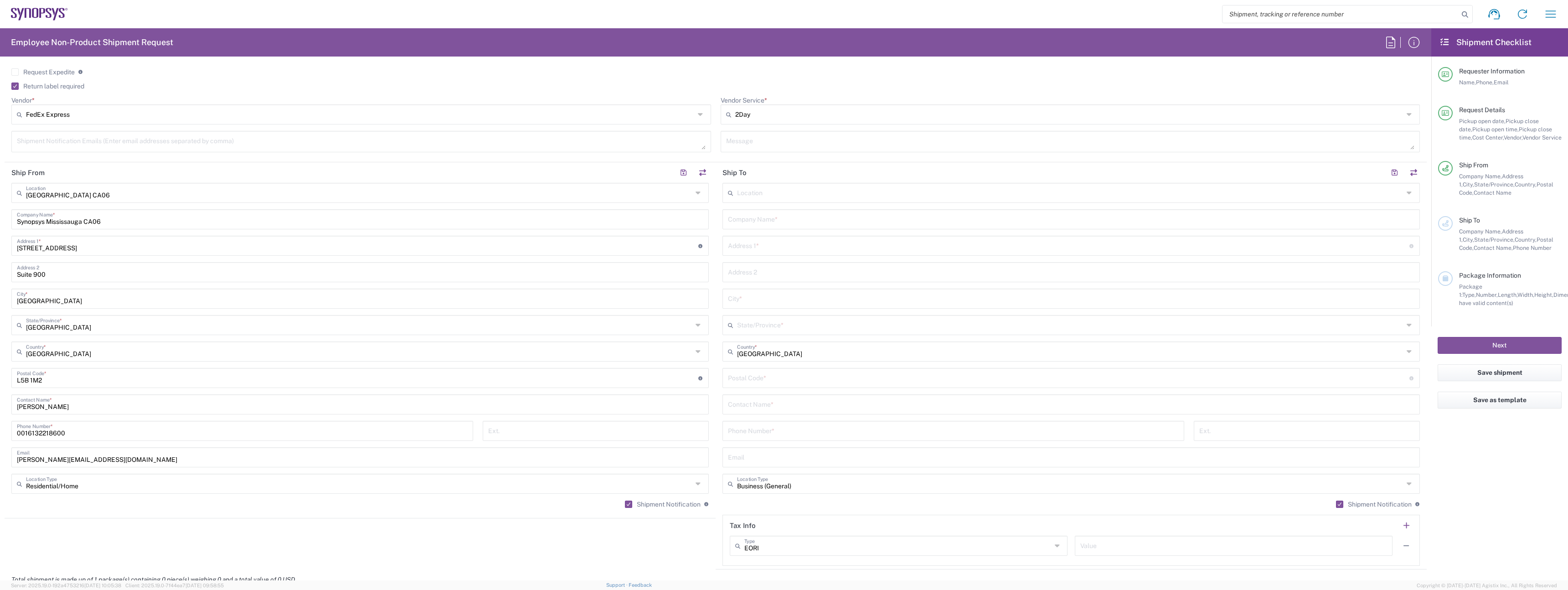
click at [848, 222] on input "text" at bounding box center [1071, 219] width 687 height 16
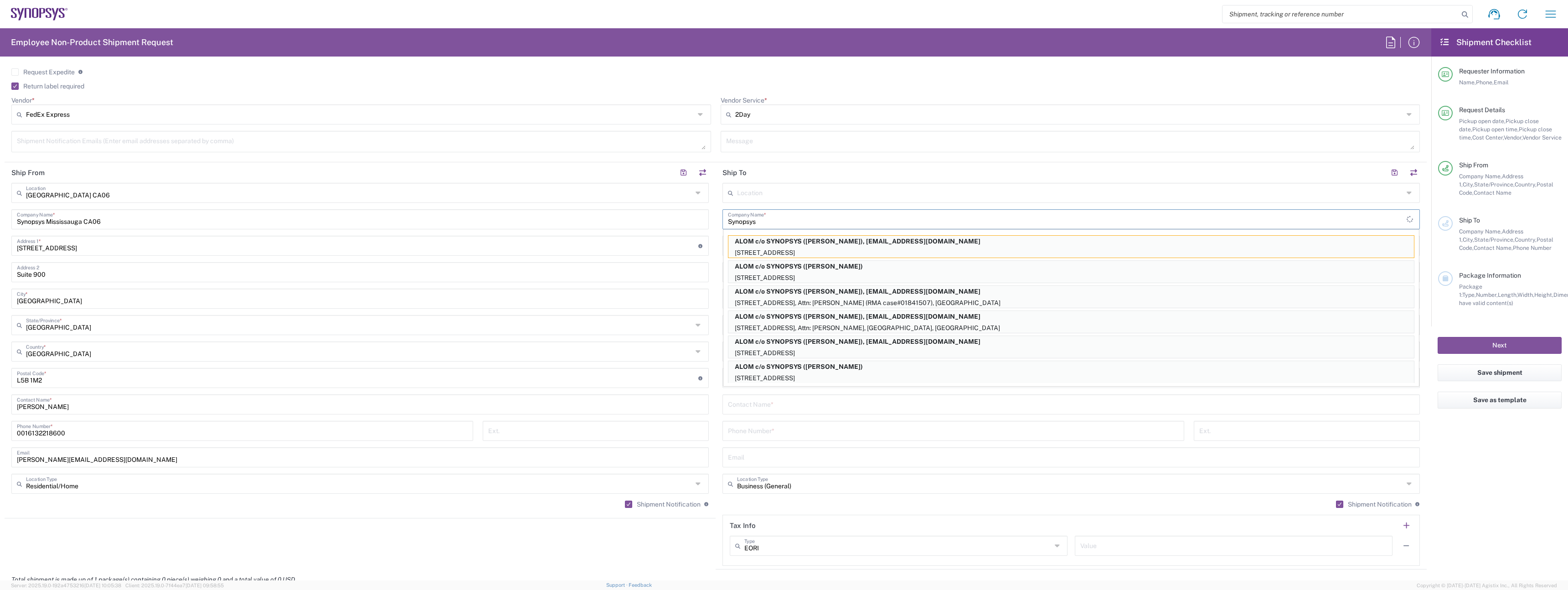
type input "Synopsys"
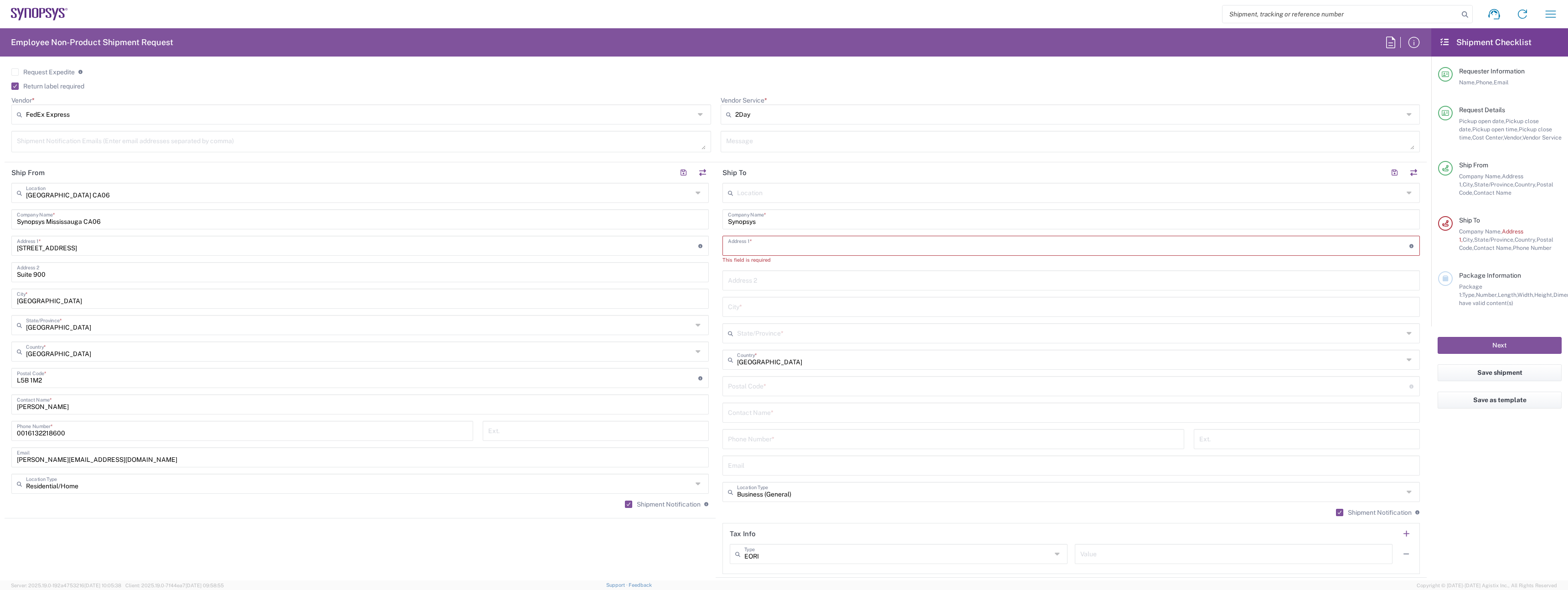
paste input "[STREET_ADDRESS][PERSON_NAME]"
type input "[STREET_ADDRESS][PERSON_NAME]"
click at [769, 269] on input "text" at bounding box center [1071, 272] width 687 height 16
click at [743, 301] on input "text" at bounding box center [1071, 298] width 687 height 16
paste input "[GEOGRAPHIC_DATA]"
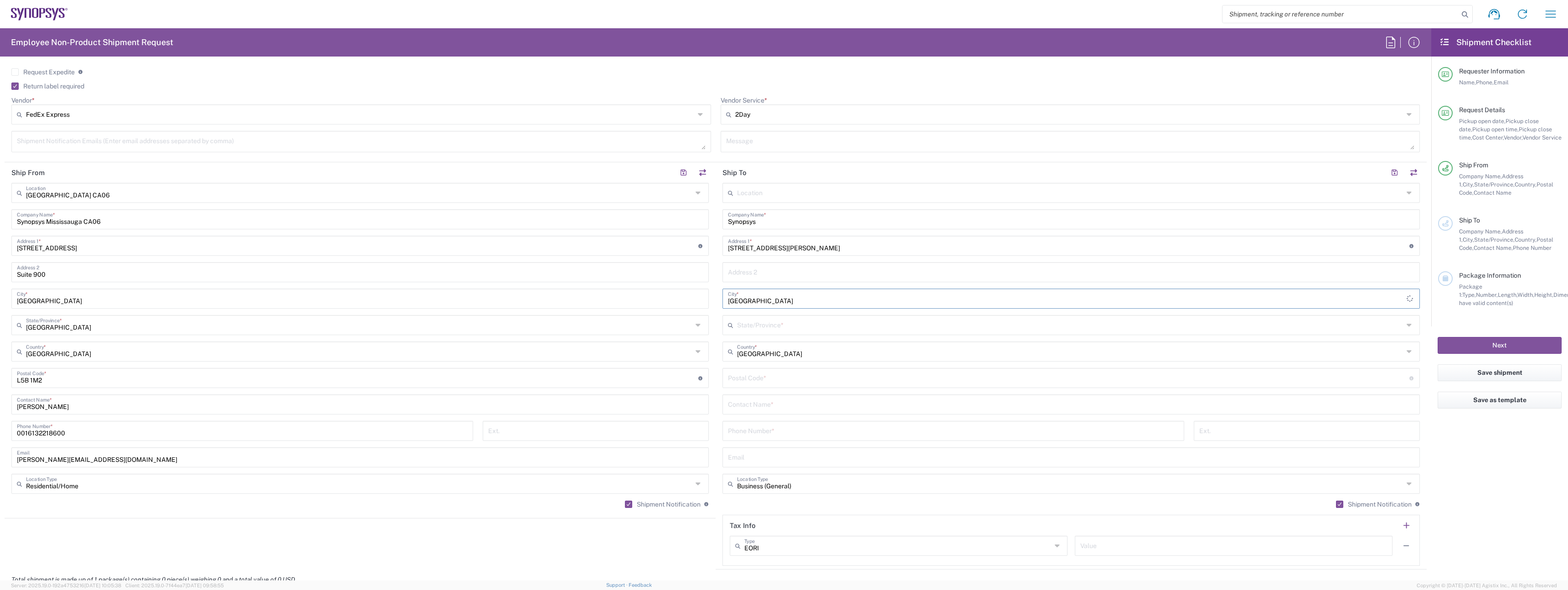
type input "[GEOGRAPHIC_DATA]"
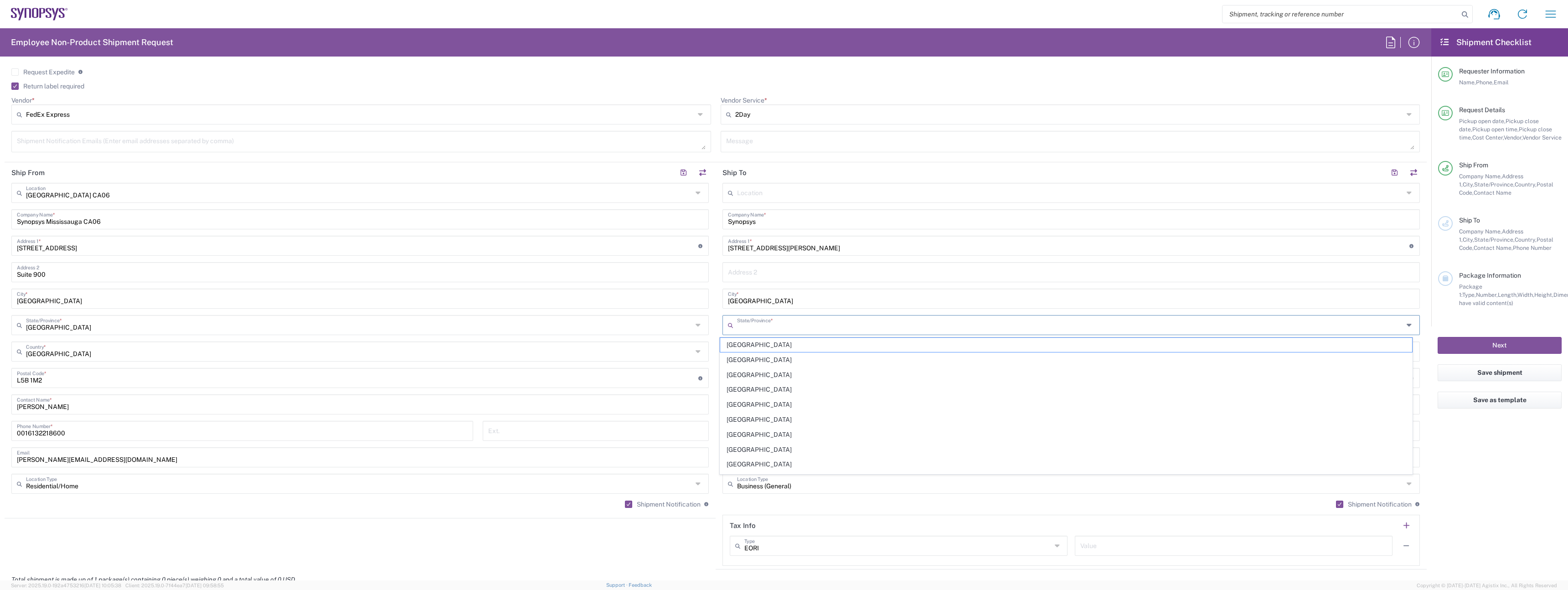
click at [783, 324] on input "text" at bounding box center [1070, 325] width 667 height 16
click at [810, 460] on span "[GEOGRAPHIC_DATA]" at bounding box center [1066, 464] width 692 height 14
type input "[GEOGRAPHIC_DATA]"
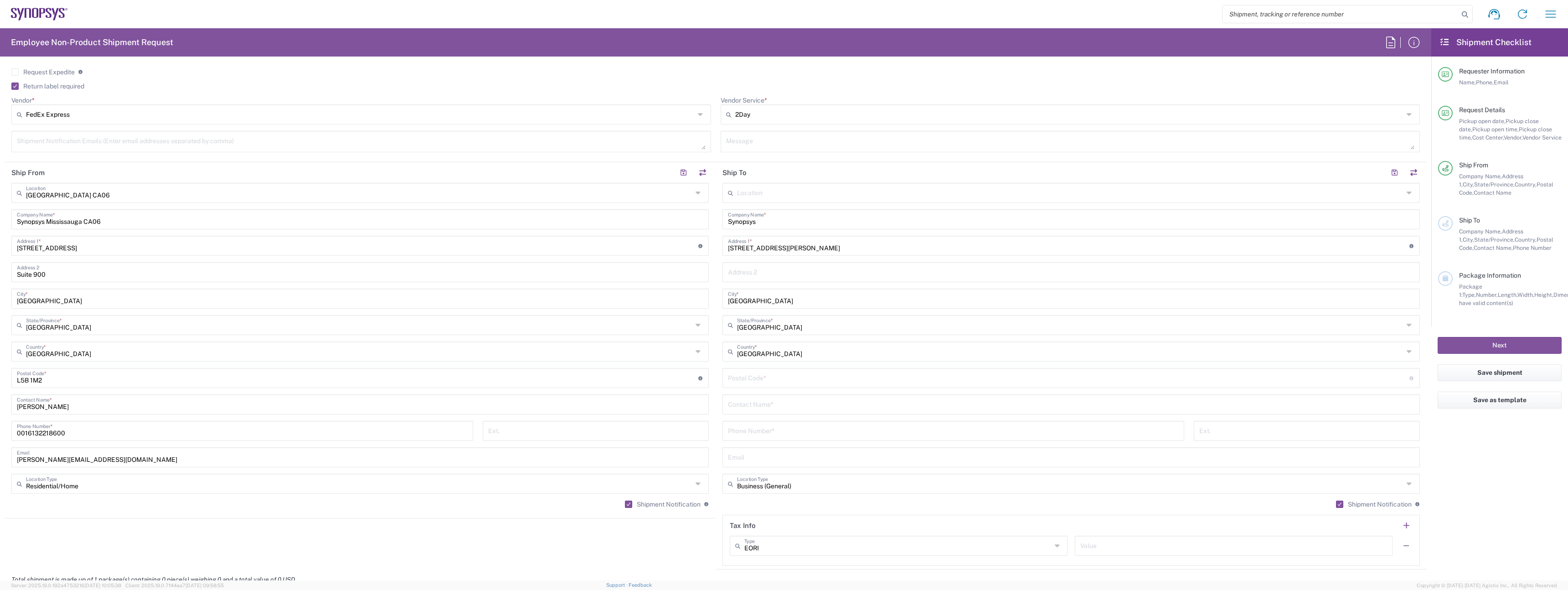
click at [788, 387] on div "Postal Code * Enter Postal Code here" at bounding box center [1071, 378] width 698 height 20
click at [785, 382] on input "undefined" at bounding box center [1069, 378] width 682 height 16
paste input "K1L 7S5"
type input "K1L 7S5"
click at [771, 410] on input "text" at bounding box center [1071, 404] width 687 height 16
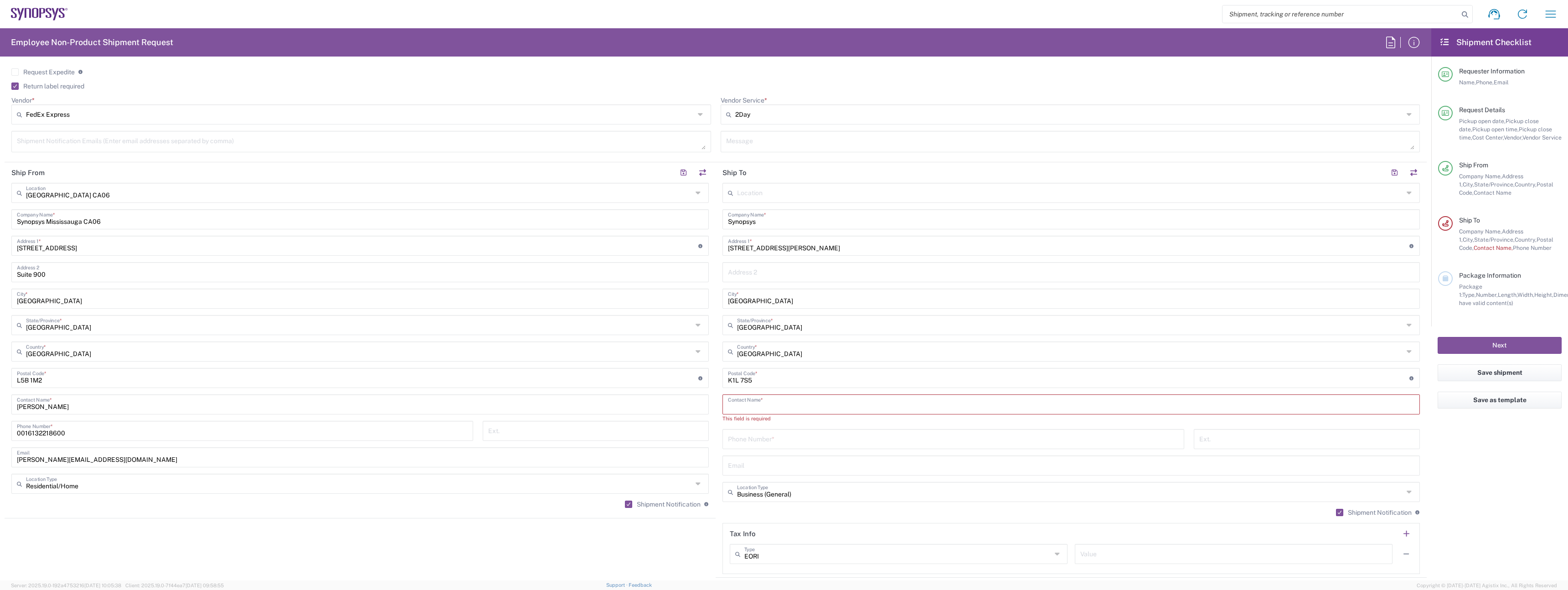
paste input "[PERSON_NAME]"
type input "[PERSON_NAME]"
click at [756, 444] on div "Phone Number *" at bounding box center [953, 434] width 471 height 26
click at [751, 431] on input "tel" at bounding box center [953, 430] width 451 height 16
paste input "613)866-1414"
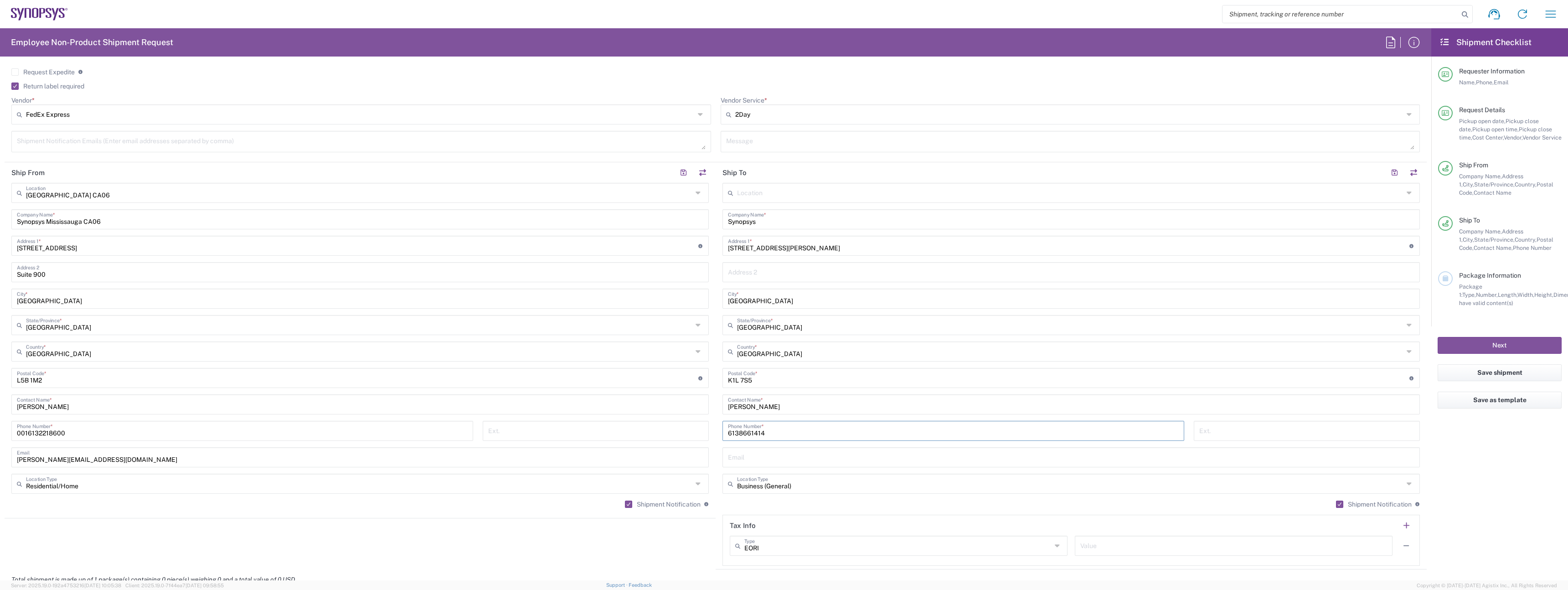
type input "6138661414"
click at [777, 451] on input "text" at bounding box center [1071, 457] width 687 height 16
paste input "[EMAIL_ADDRESS][DOMAIN_NAME]"
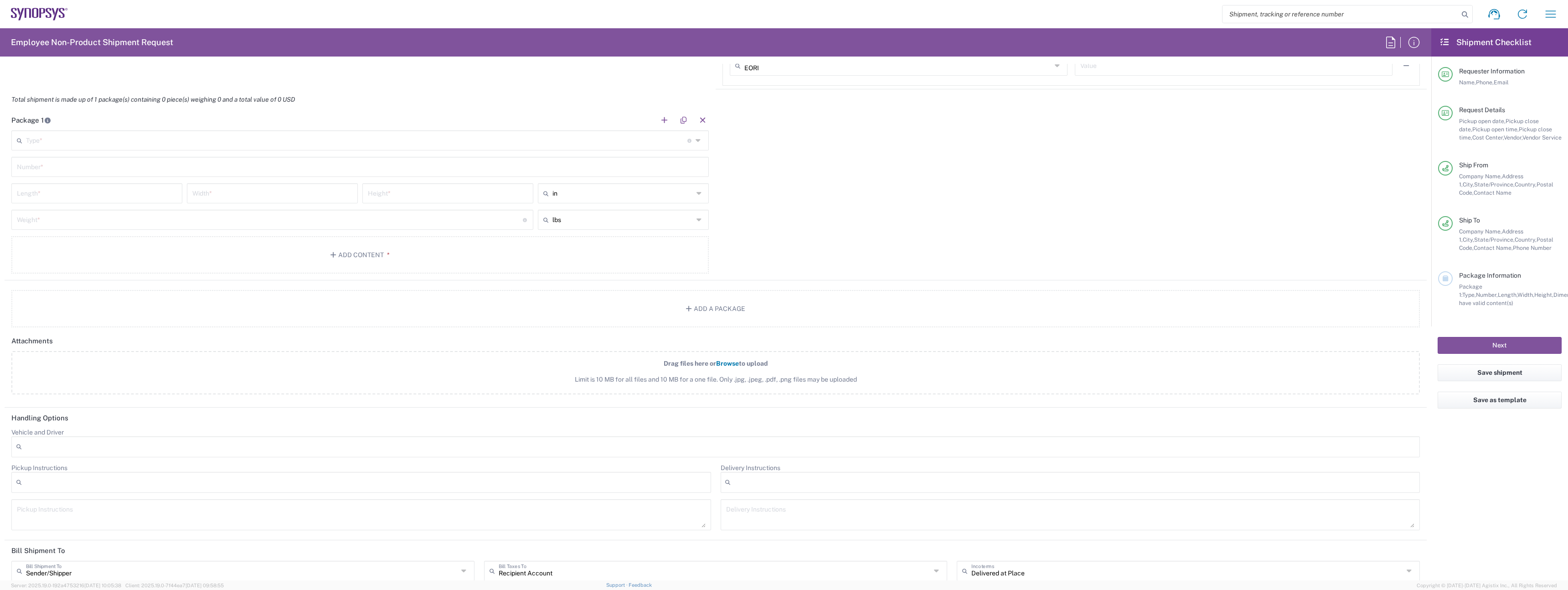
scroll to position [859, 0]
type input "[EMAIL_ADDRESS][DOMAIN_NAME]"
click at [66, 146] on main "Type * Material used to package goods Bale(s) Basket(s) Bolt(s) Bottle(s) Bucke…" at bounding box center [360, 193] width 711 height 146
click at [66, 137] on input "text" at bounding box center [357, 129] width 662 height 16
type input "Large Box"
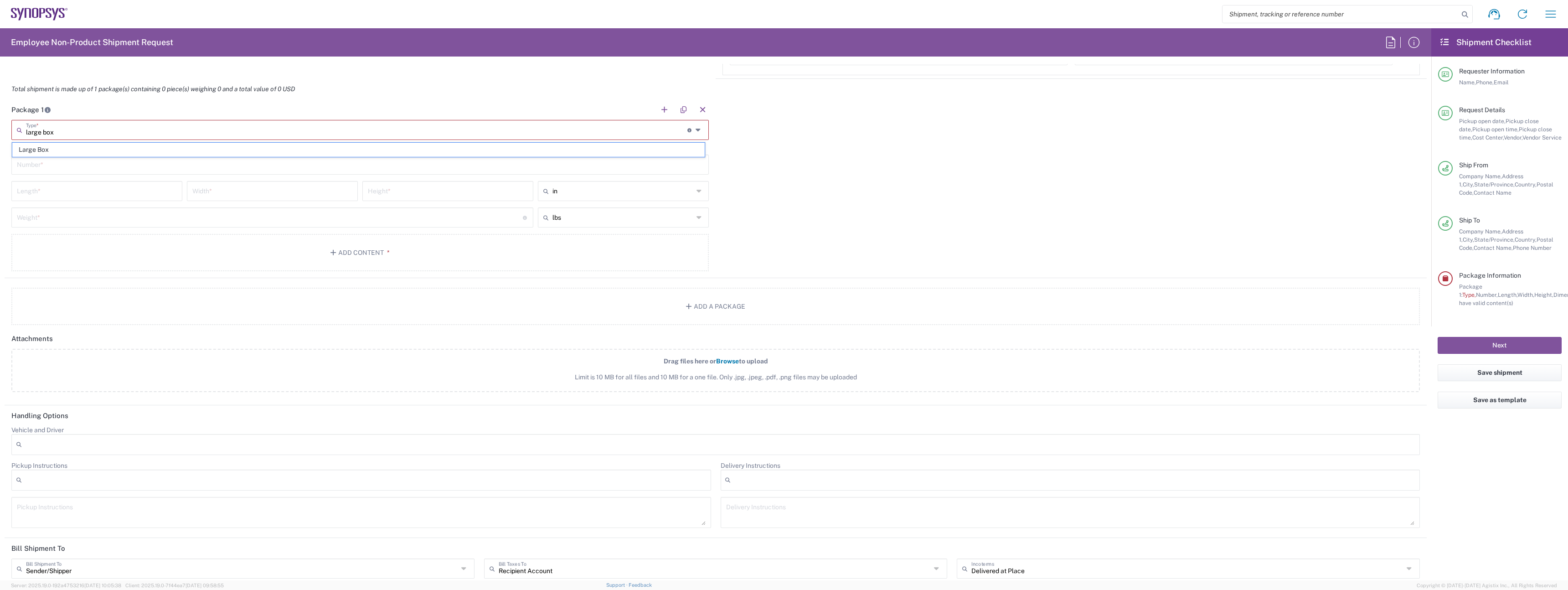
type input "17.5"
type input "12.5"
type input "3"
type input "Large Box"
click at [66, 159] on input "text" at bounding box center [360, 156] width 687 height 16
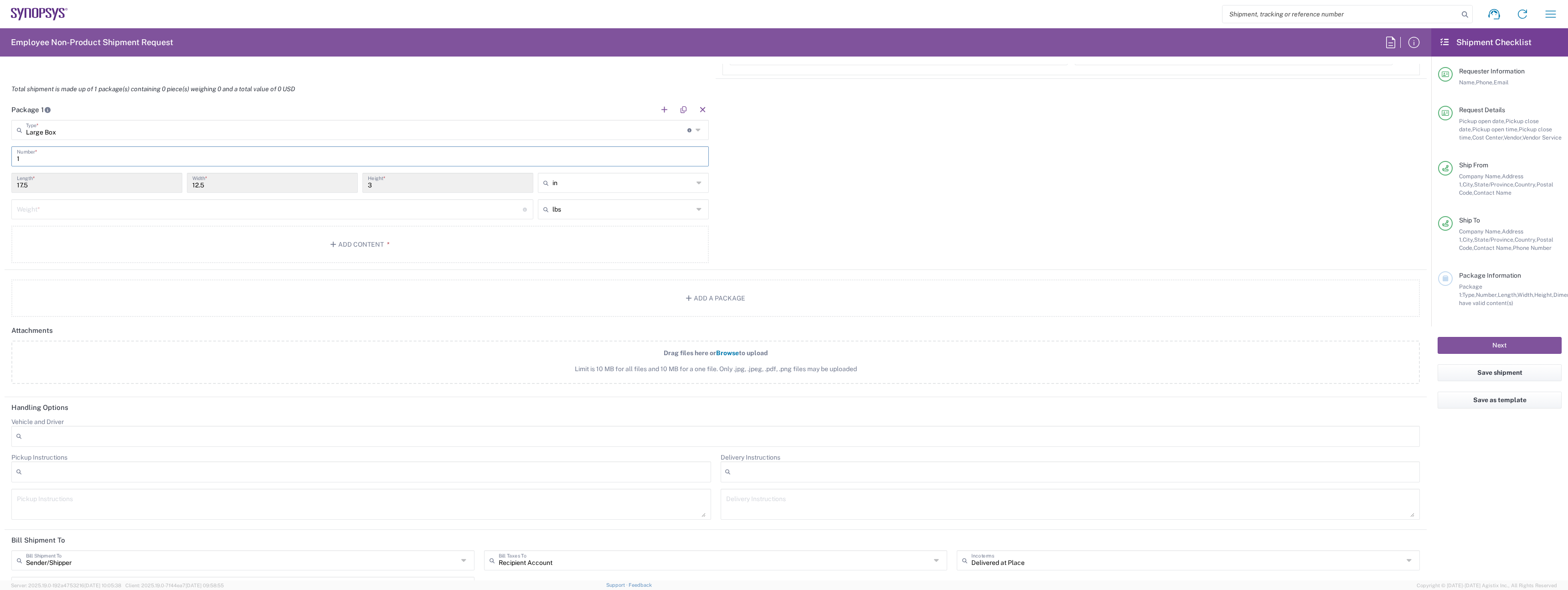
type input "1"
click at [53, 215] on input "number" at bounding box center [270, 208] width 506 height 16
type input "10"
click at [145, 247] on button "Add Content *" at bounding box center [360, 244] width 698 height 37
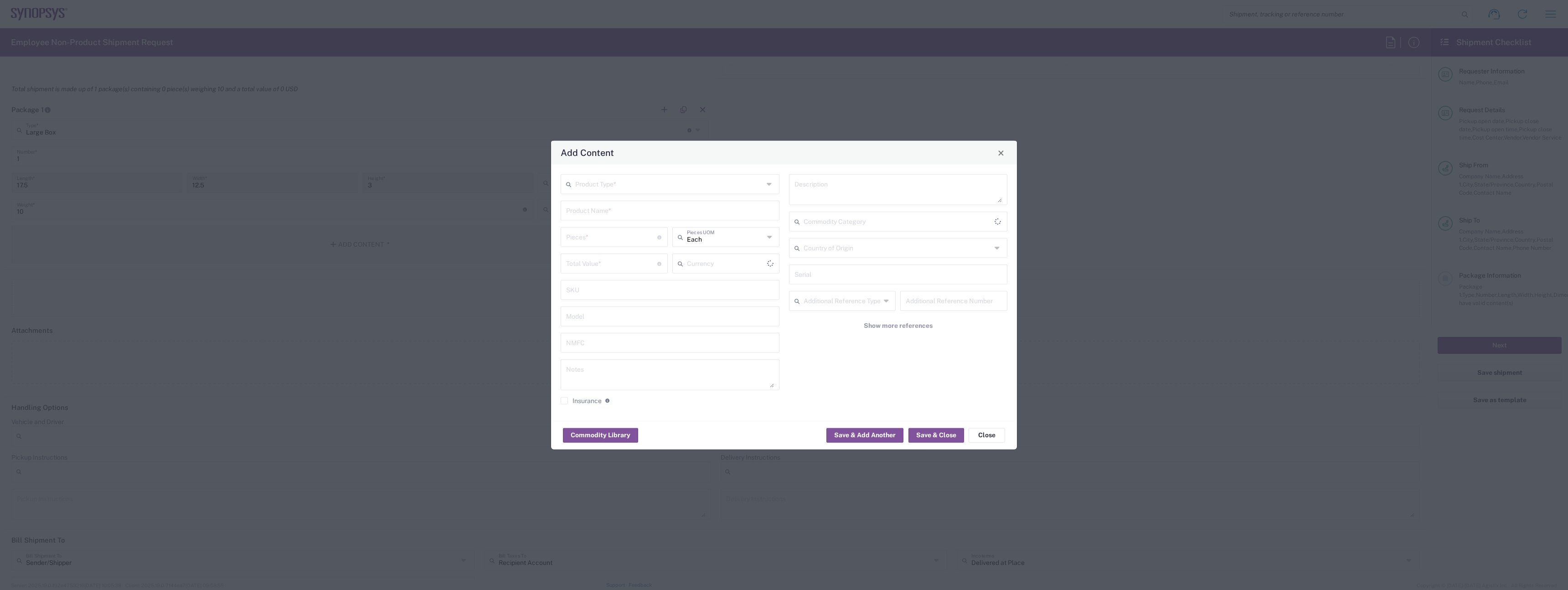
type input "US Dollar"
click at [596, 170] on div "Product Type * Product Name * Pieces * Number of pieces inside all the packages…" at bounding box center [783, 292] width 466 height 256
click at [614, 183] on input "text" at bounding box center [669, 183] width 188 height 16
click at [611, 214] on span "General Commodity" at bounding box center [670, 219] width 217 height 14
type input "General Commodity"
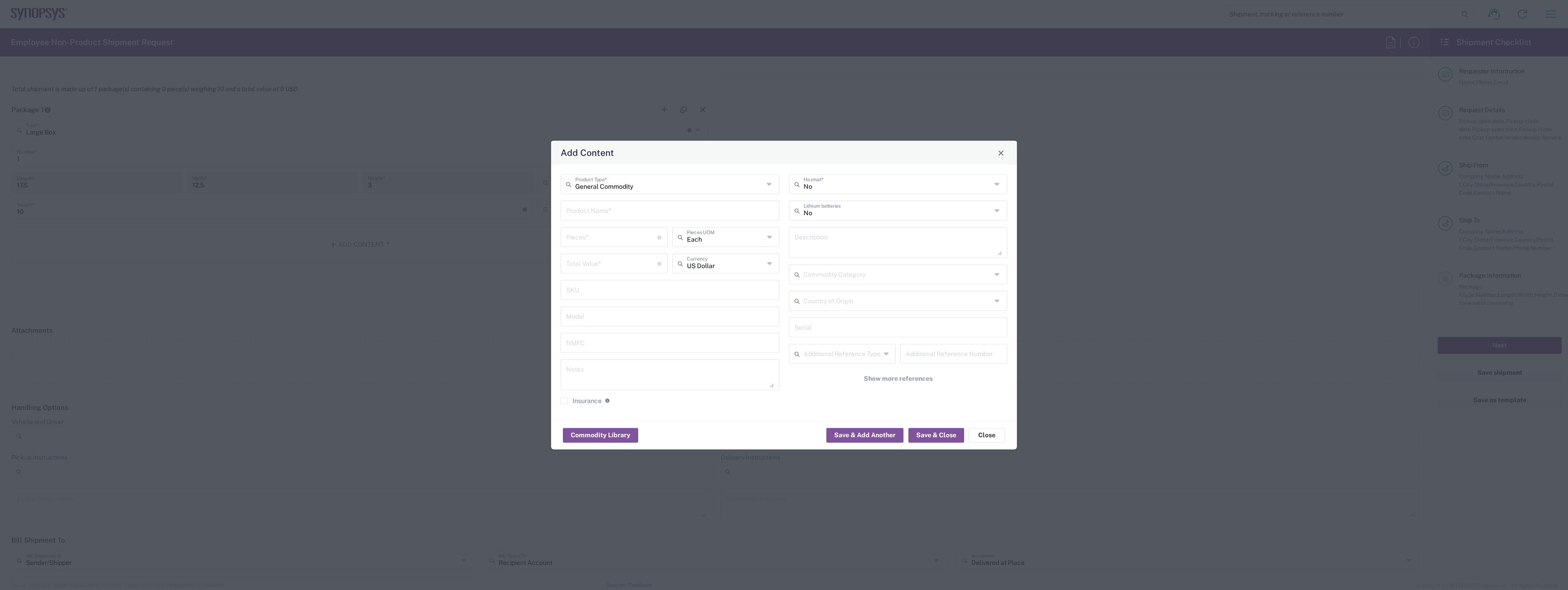
click at [607, 215] on input "text" at bounding box center [670, 210] width 208 height 16
type input "HP ZBook laptop"
type input "1"
type input "Each"
type input "1000"
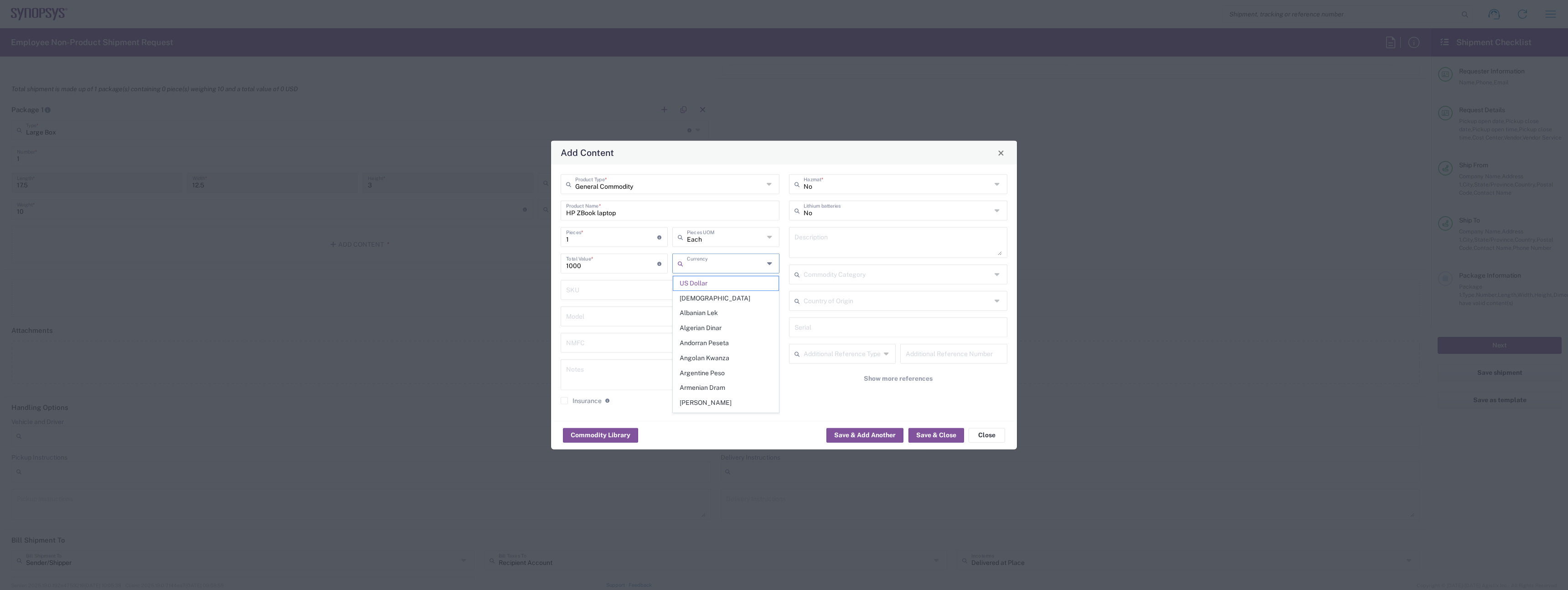
type input "US Dollar"
click at [863, 181] on input "text" at bounding box center [897, 183] width 188 height 16
click at [755, 195] on div "General Commodity Product Type * HP ZBook laptop Product Name * 1 Pieces * Numb…" at bounding box center [670, 292] width 228 height 237
type input "No"
click at [841, 207] on input "text" at bounding box center [897, 210] width 188 height 16
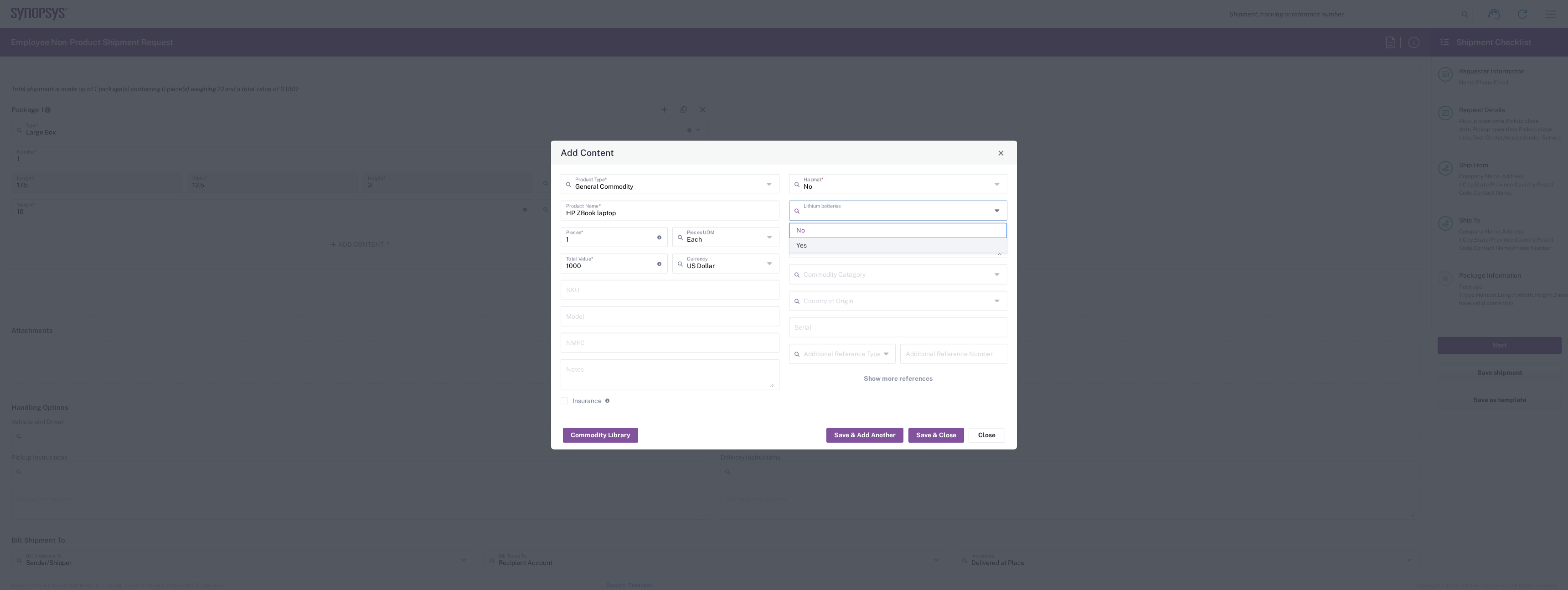
click at [816, 242] on span "Yes" at bounding box center [898, 245] width 217 height 14
type input "Yes"
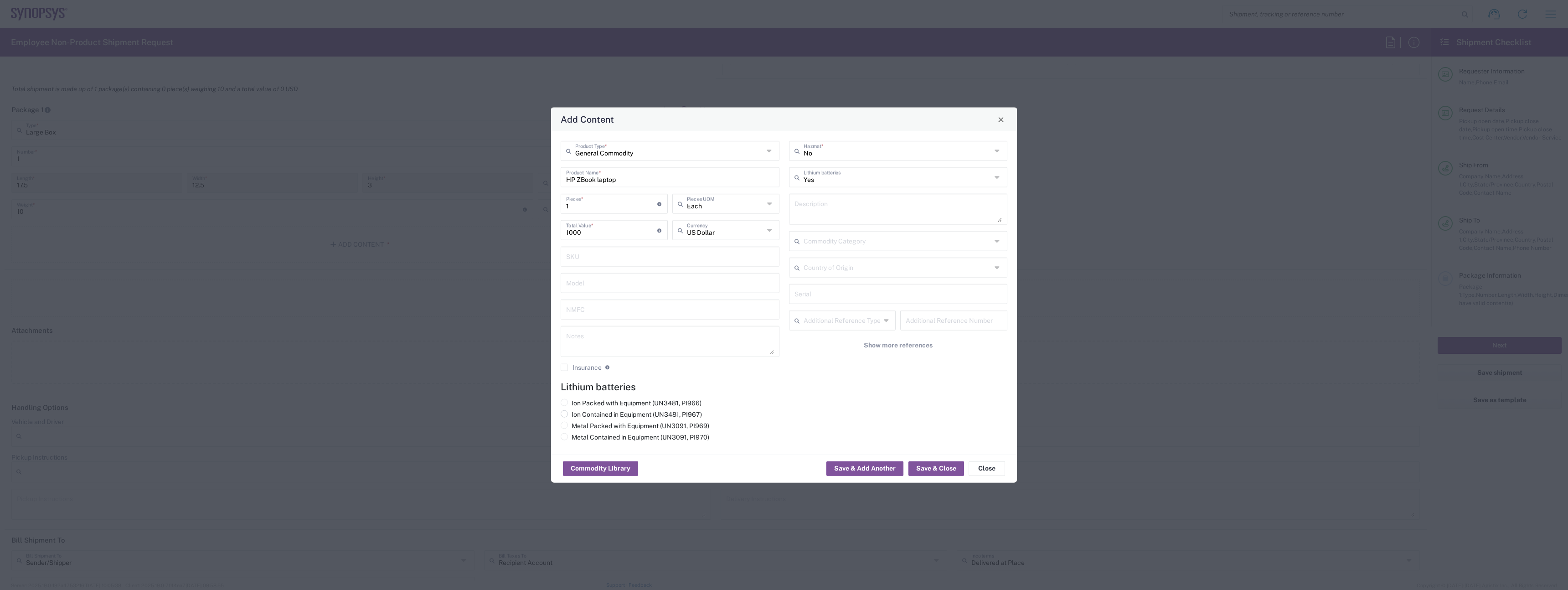
click at [583, 416] on label "Ion Contained in Equipment (UN3481, PI967)" at bounding box center [631, 414] width 141 height 8
click at [578, 416] on input "Ion Contained in Equipment (UN3481, PI967)" at bounding box center [575, 413] width 6 height 6
radio input "true"
click at [931, 471] on button "Save & Close" at bounding box center [936, 469] width 55 height 15
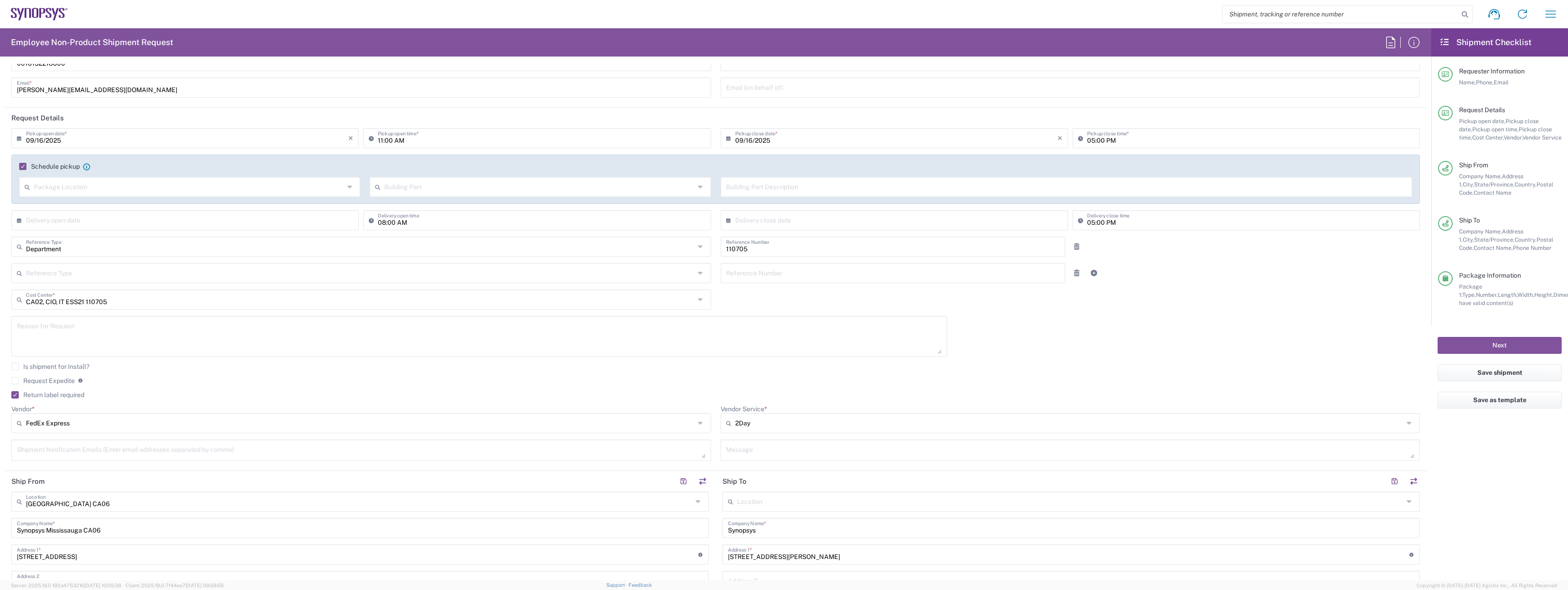
scroll to position [61, 0]
click at [66, 161] on label "Schedule pickup" at bounding box center [49, 164] width 61 height 7
click at [20, 164] on input "Schedule pickup" at bounding box center [20, 164] width 0 height 0
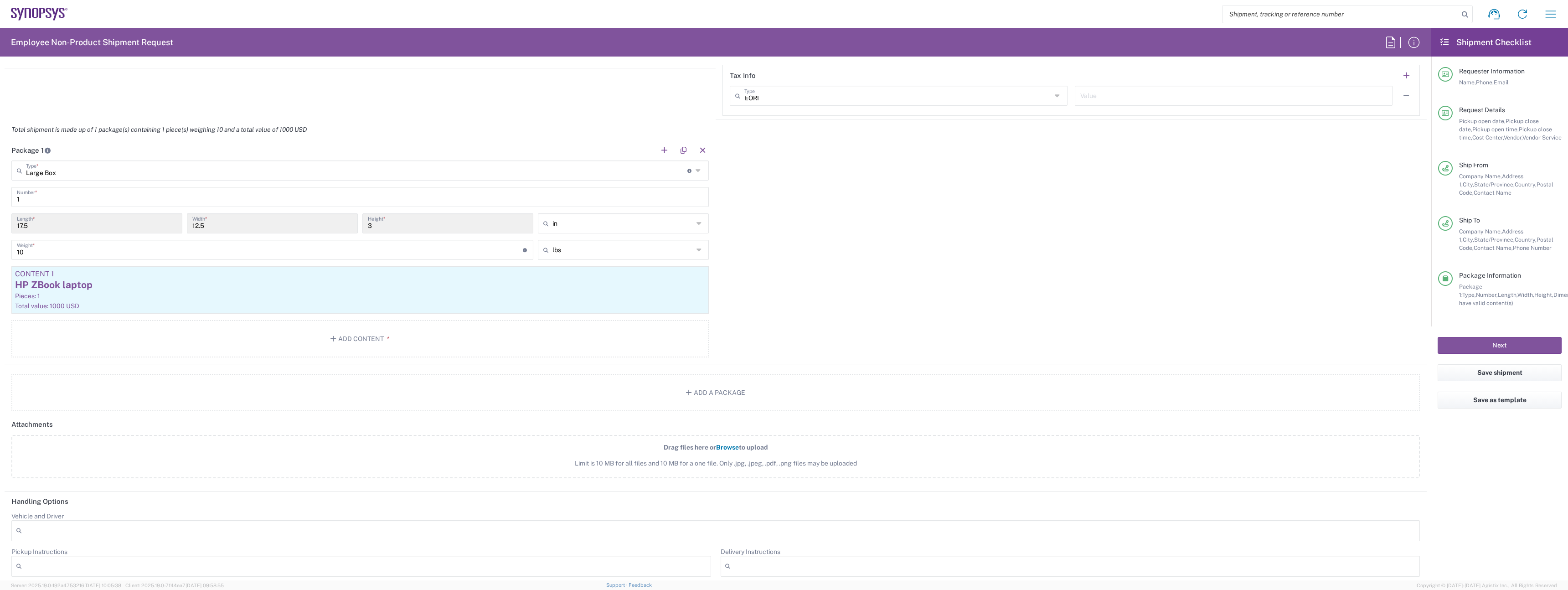
scroll to position [972, 0]
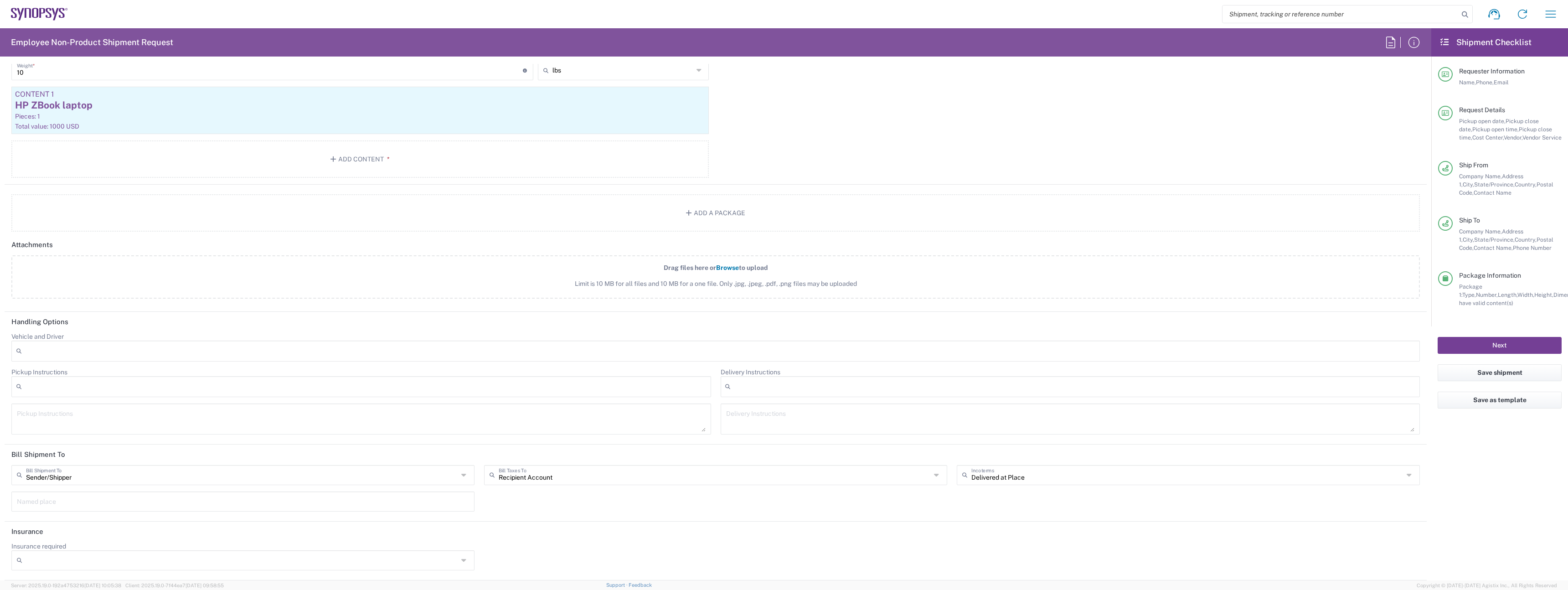
click at [1465, 344] on button "Next" at bounding box center [1500, 345] width 124 height 17
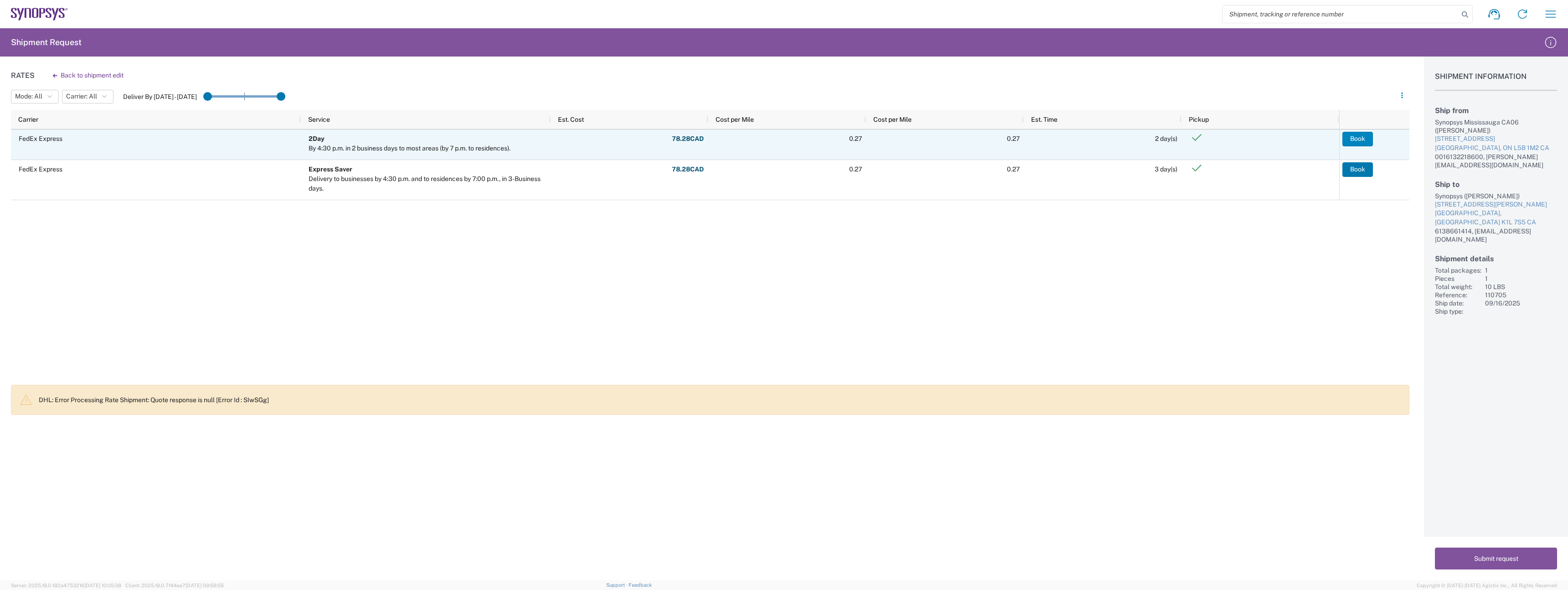
click at [1361, 136] on button "Book" at bounding box center [1357, 139] width 30 height 15
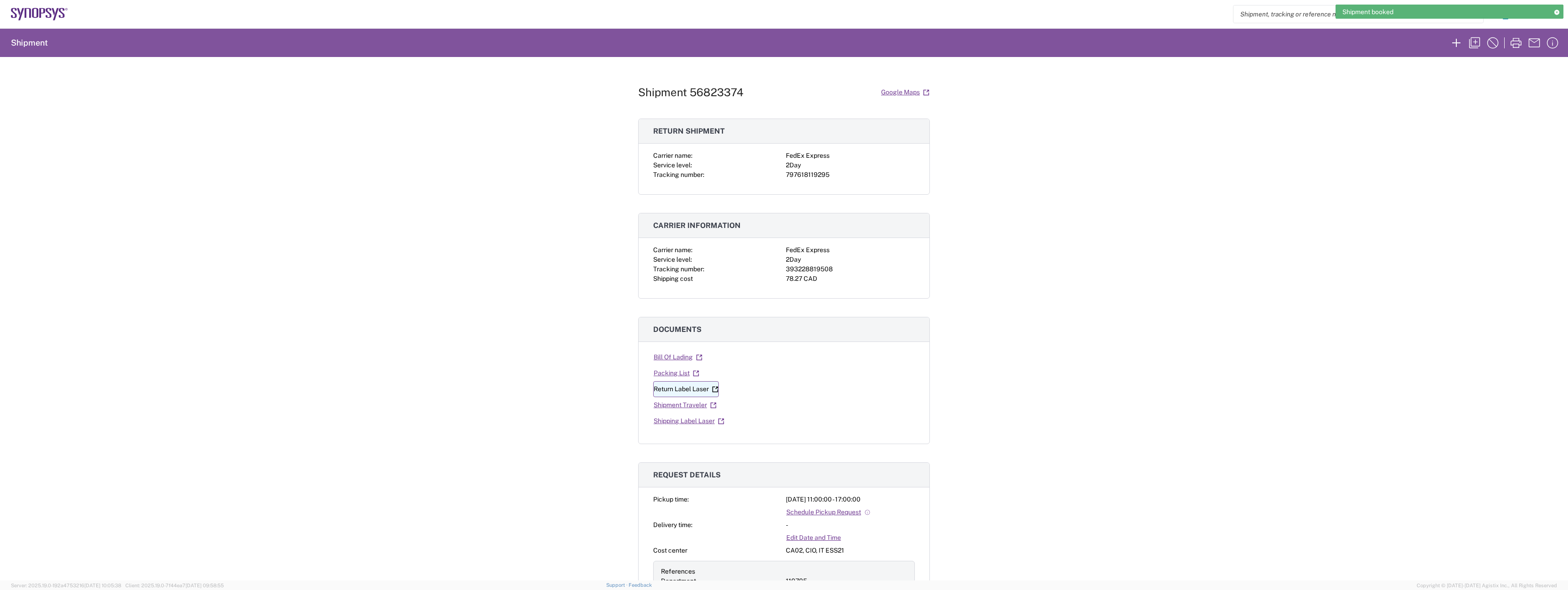
click at [686, 388] on link "Return Label Laser" at bounding box center [686, 389] width 66 height 16
click at [694, 418] on link "Shipping Label Laser" at bounding box center [689, 421] width 72 height 16
click at [810, 268] on div "393228819508" at bounding box center [850, 269] width 129 height 10
copy div "393228819508"
